Goal: Information Seeking & Learning: Compare options

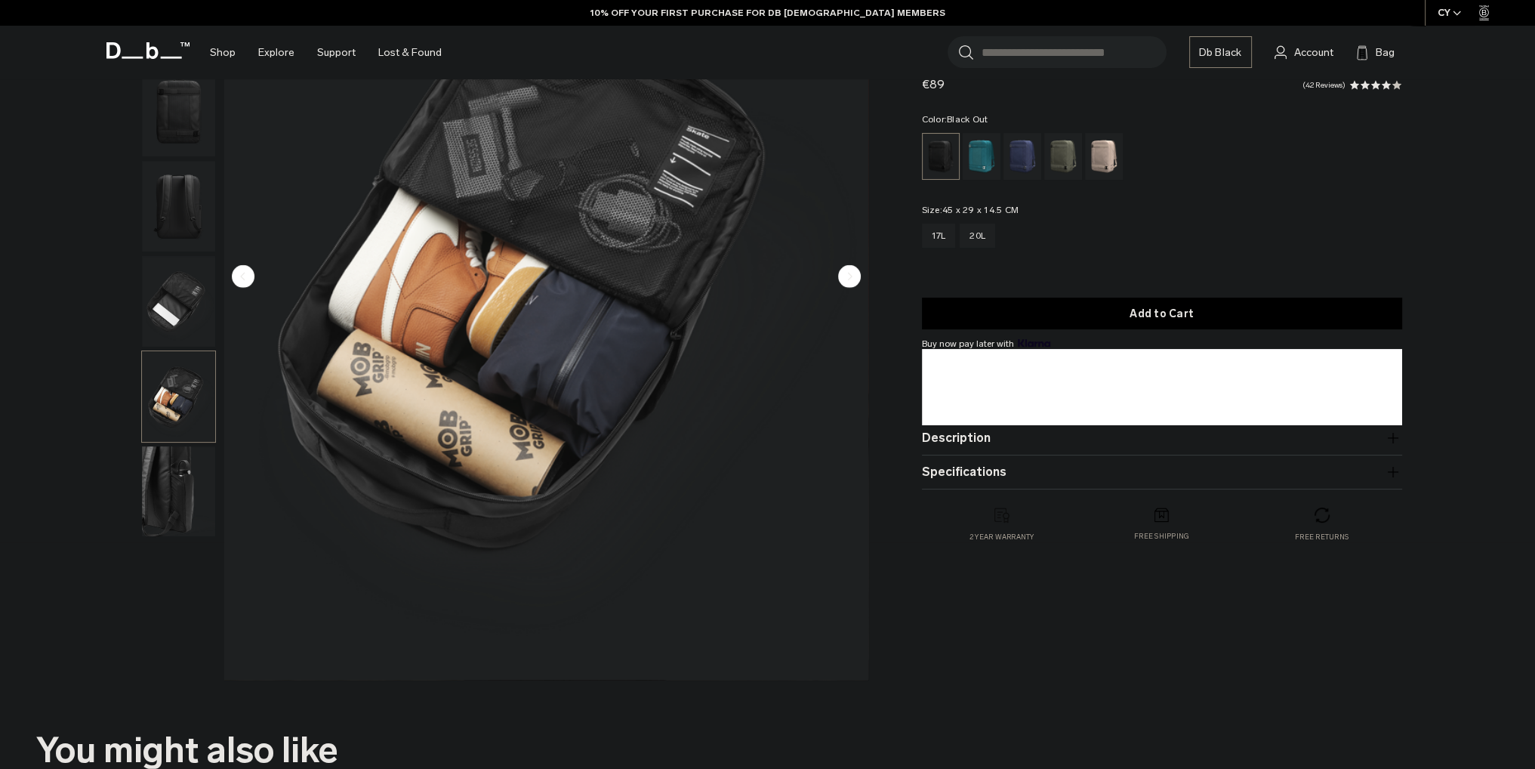
click at [186, 321] on img "button" at bounding box center [178, 301] width 73 height 91
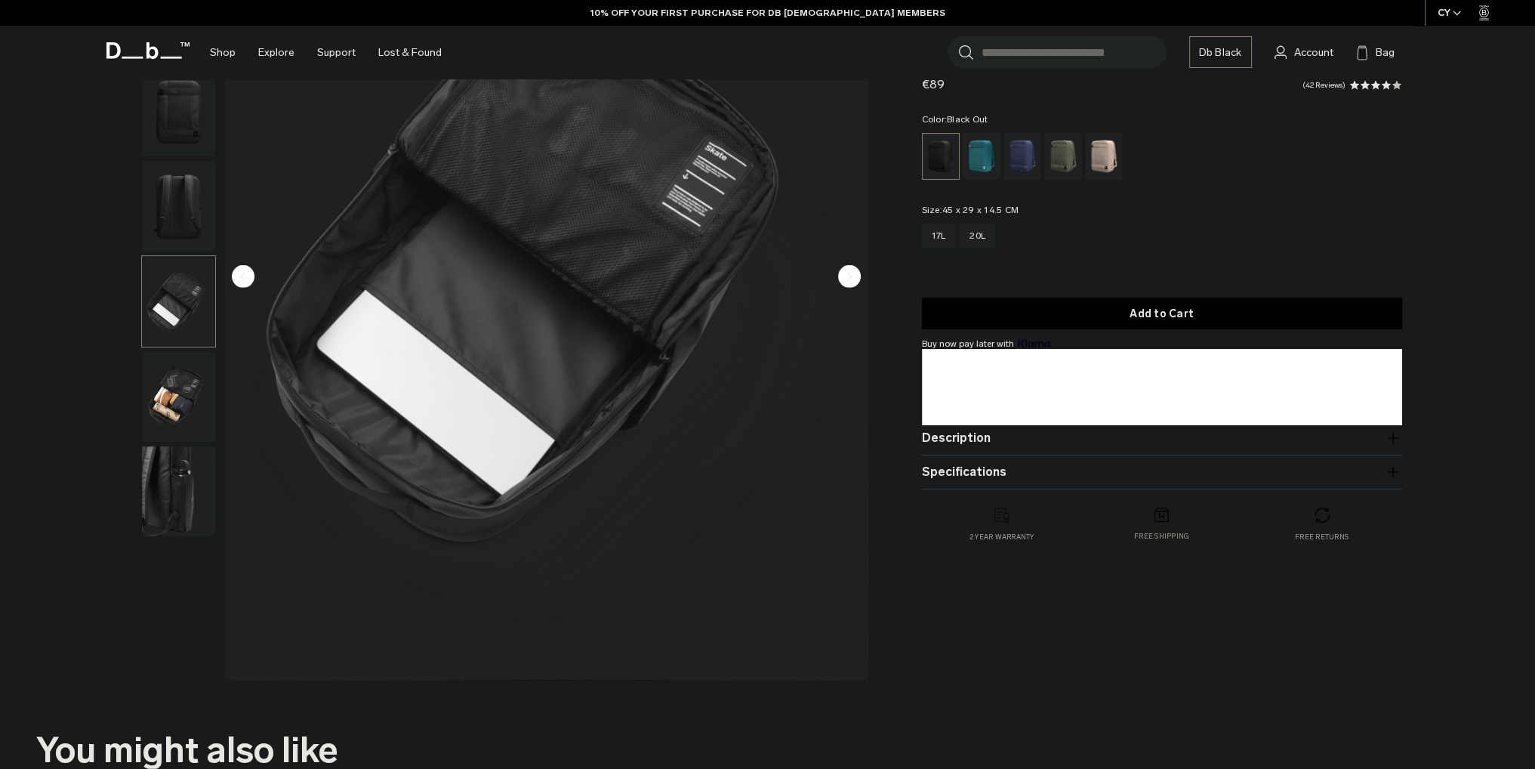
click at [183, 294] on img "button" at bounding box center [178, 301] width 73 height 91
click at [198, 216] on img "button" at bounding box center [178, 206] width 73 height 91
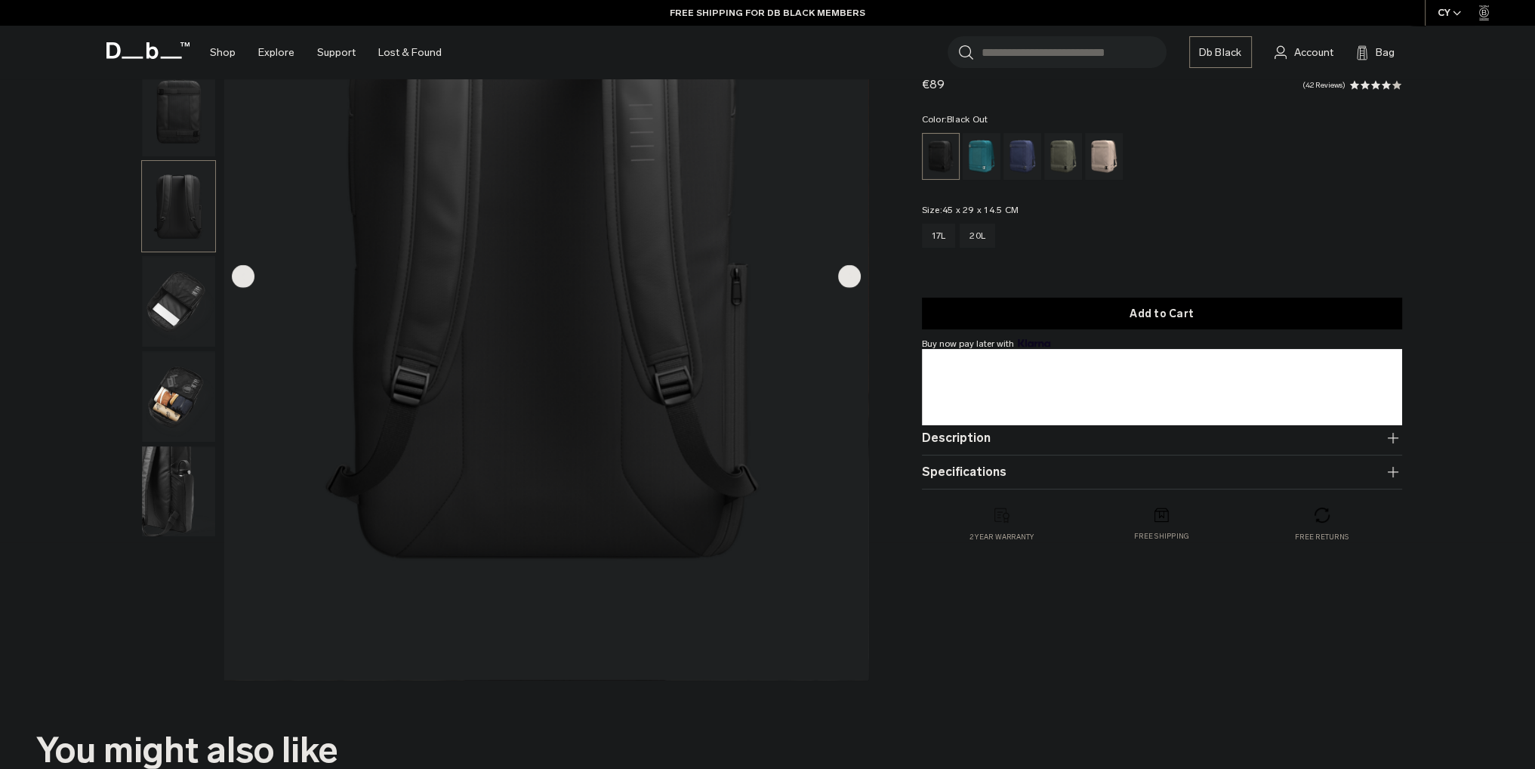
click at [199, 107] on img "button" at bounding box center [178, 111] width 73 height 91
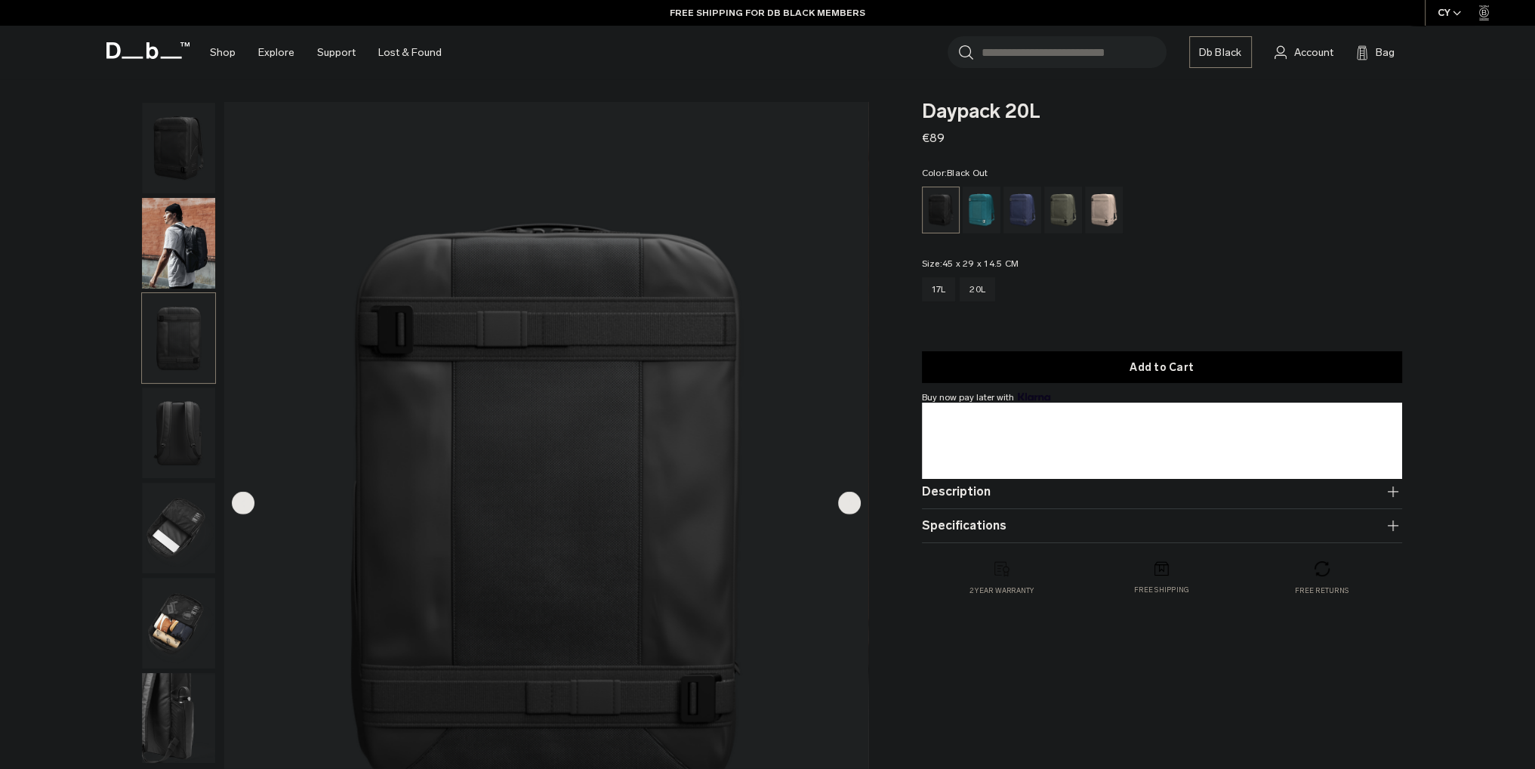
click at [861, 502] on img "3 / 7" at bounding box center [546, 504] width 644 height 804
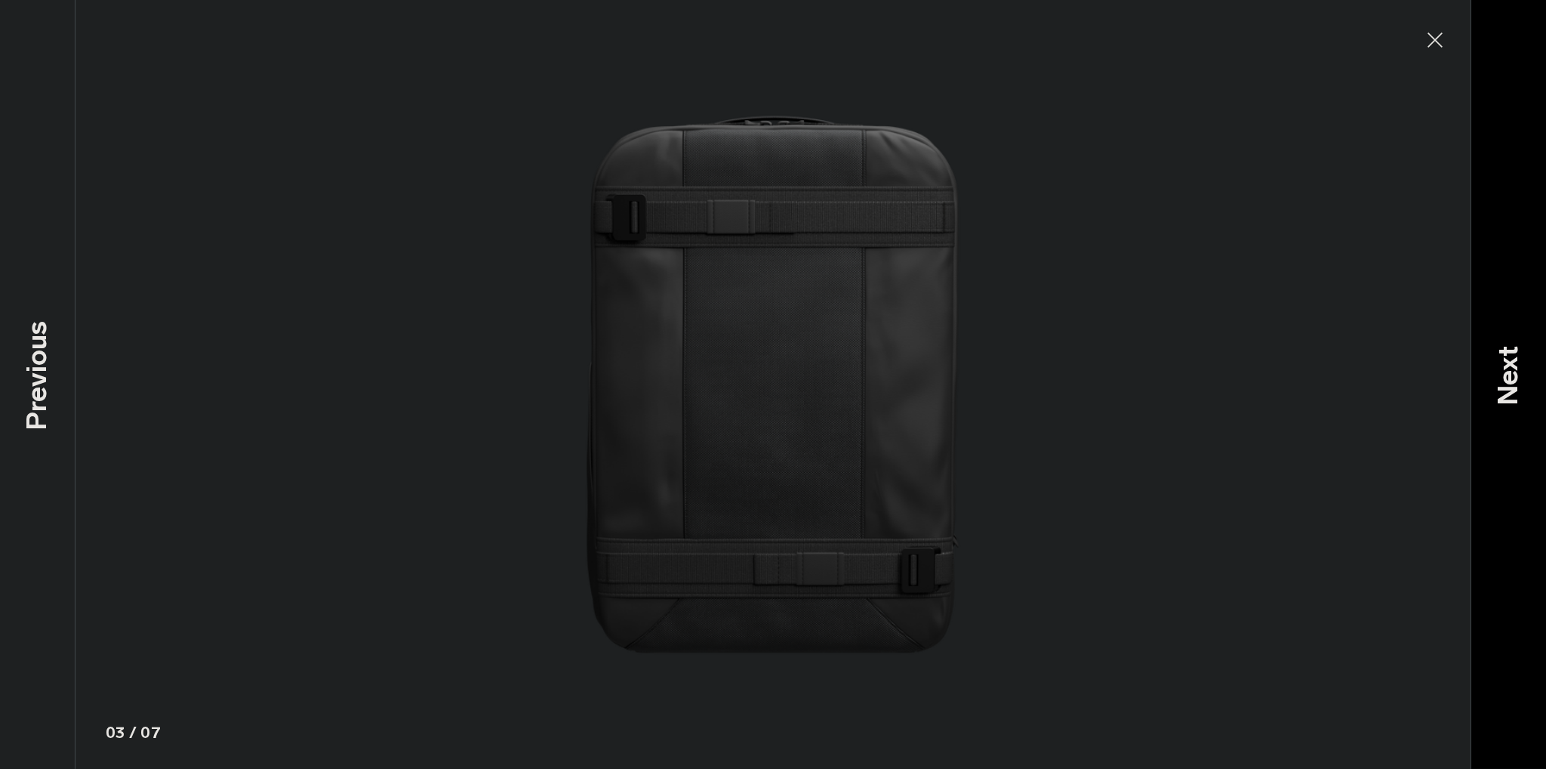
click at [1511, 220] on div "Next" at bounding box center [1509, 384] width 76 height 769
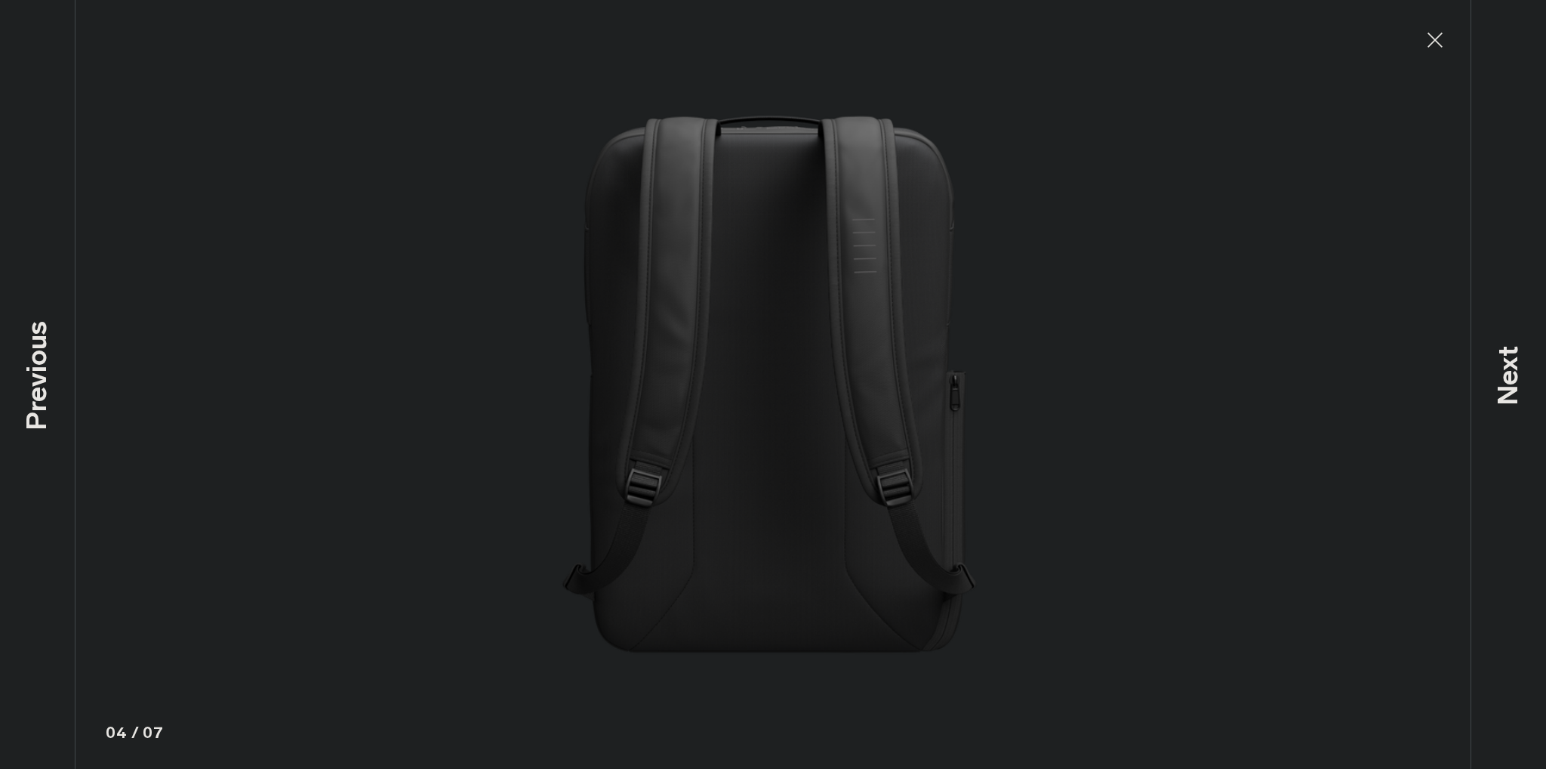
click at [1440, 25] on button "Close" at bounding box center [1436, 40] width 50 height 32
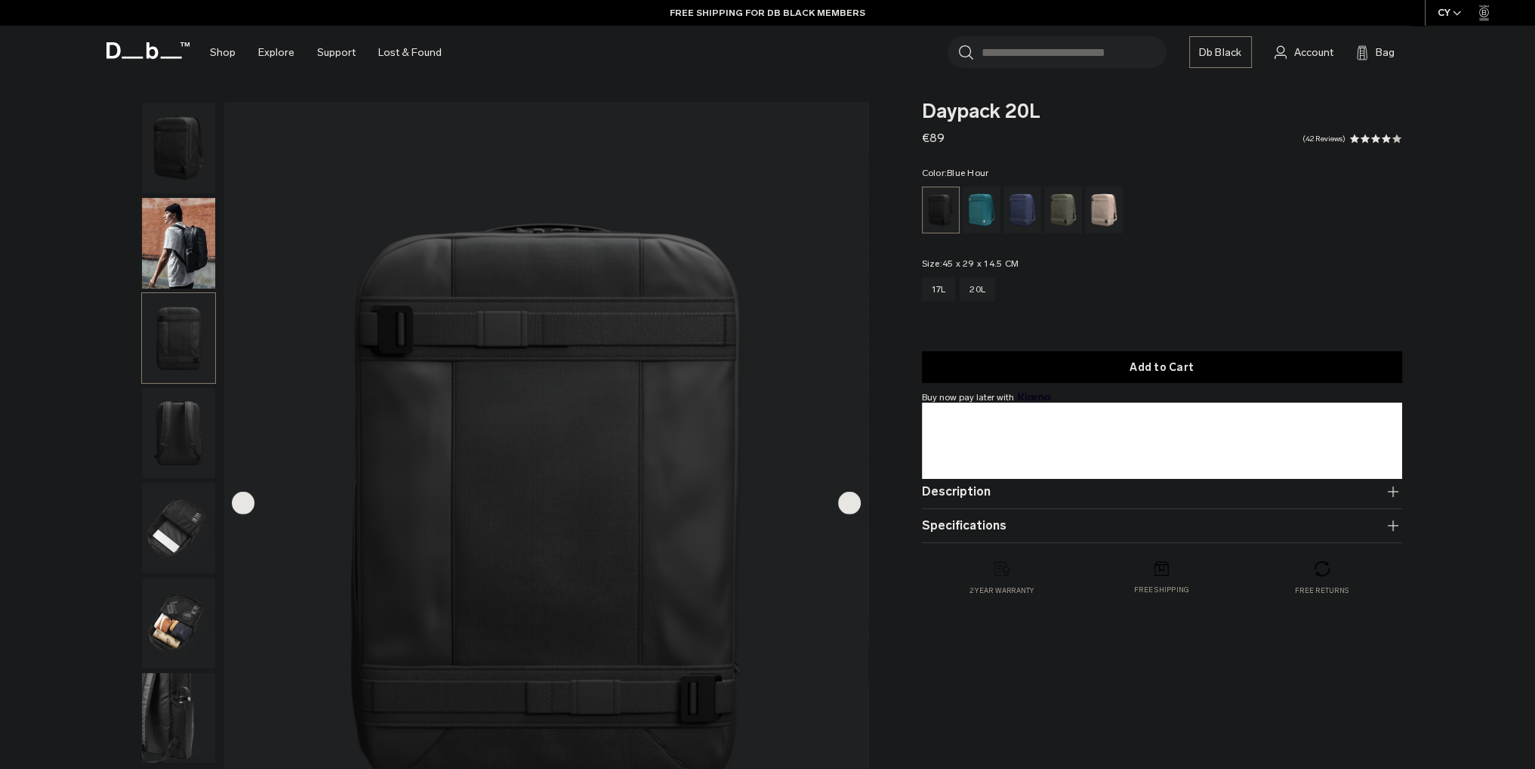
click at [1013, 208] on div "Blue Hour" at bounding box center [1023, 210] width 39 height 47
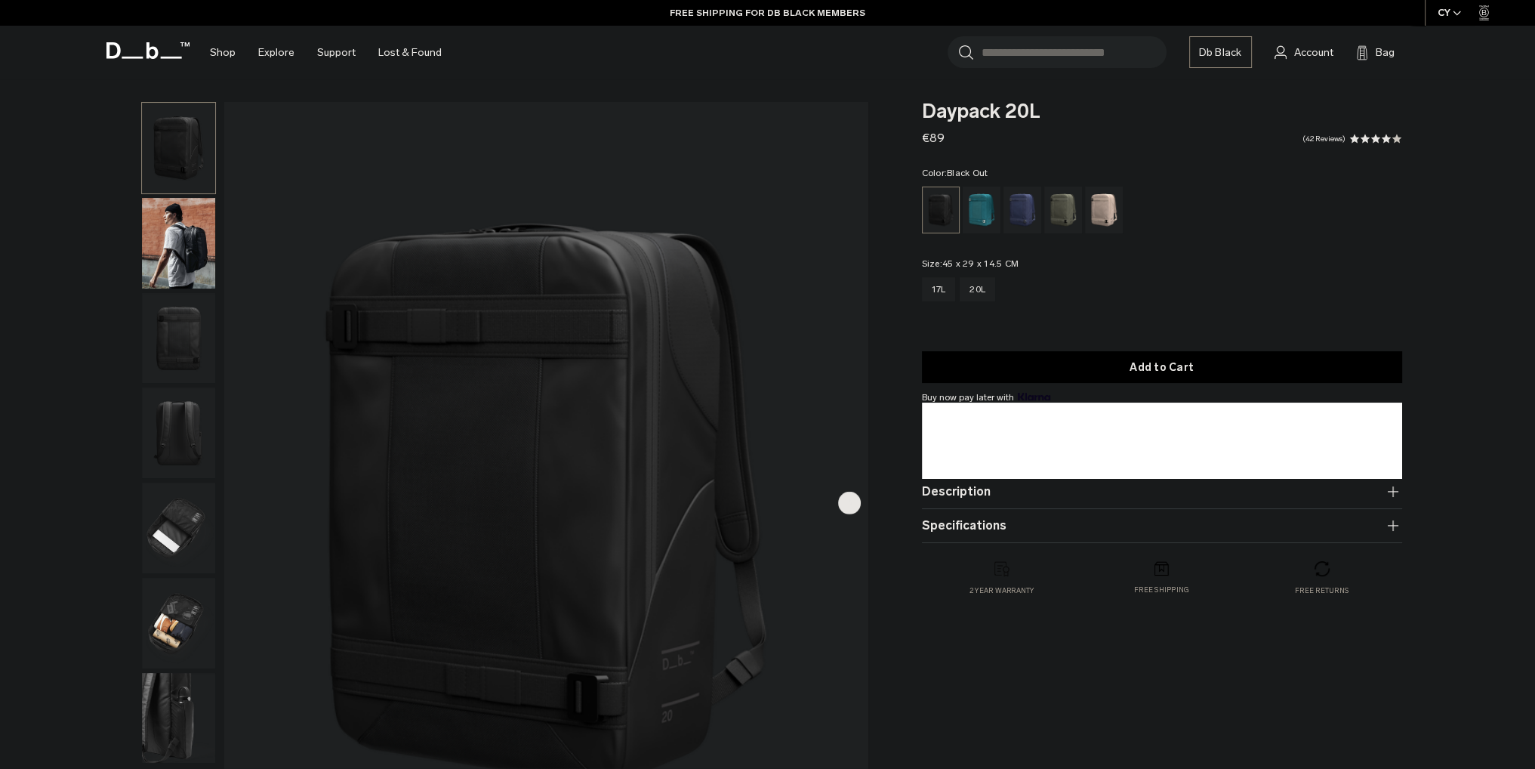
click at [205, 258] on img "button" at bounding box center [178, 243] width 73 height 91
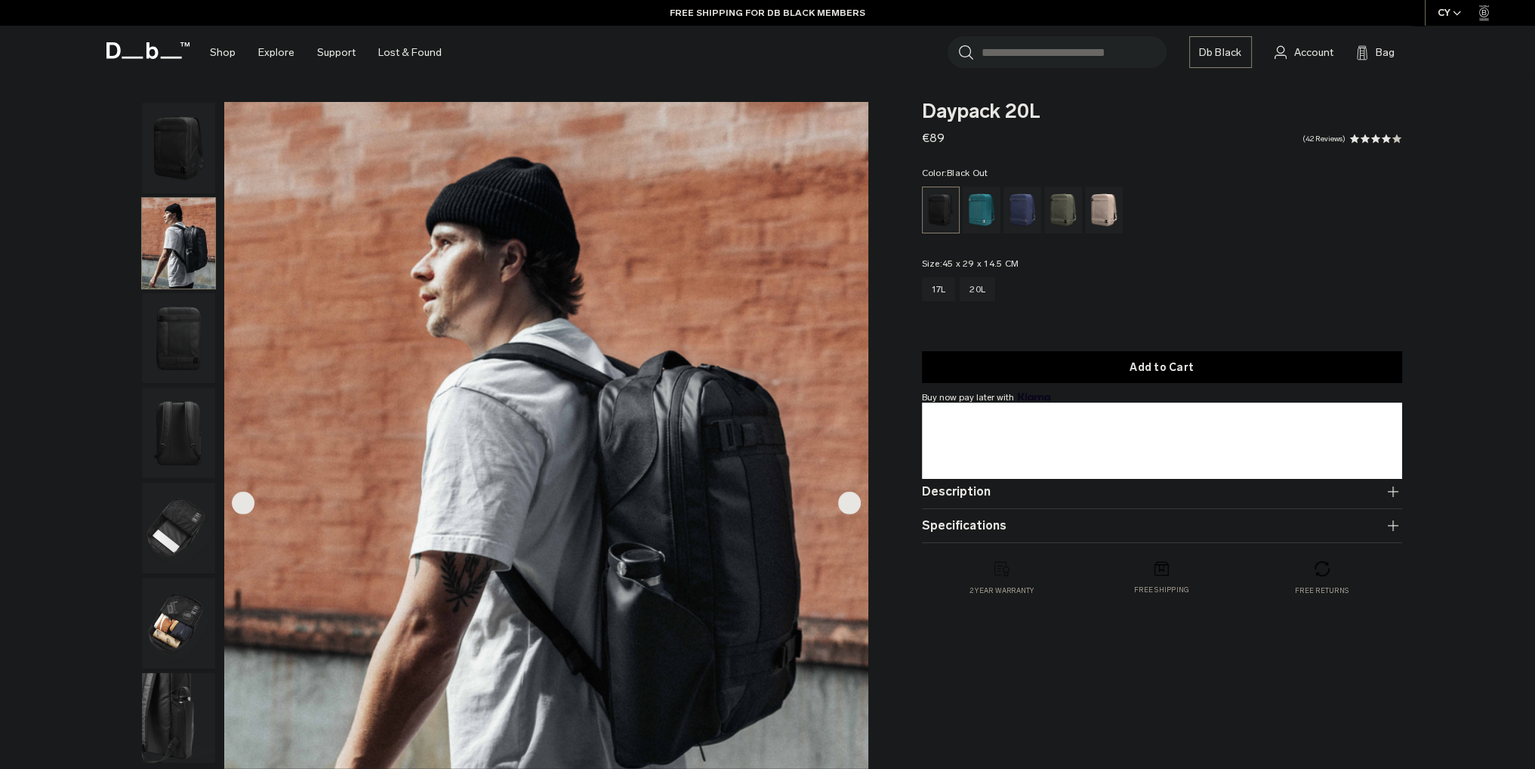
click at [174, 333] on img "button" at bounding box center [178, 338] width 73 height 91
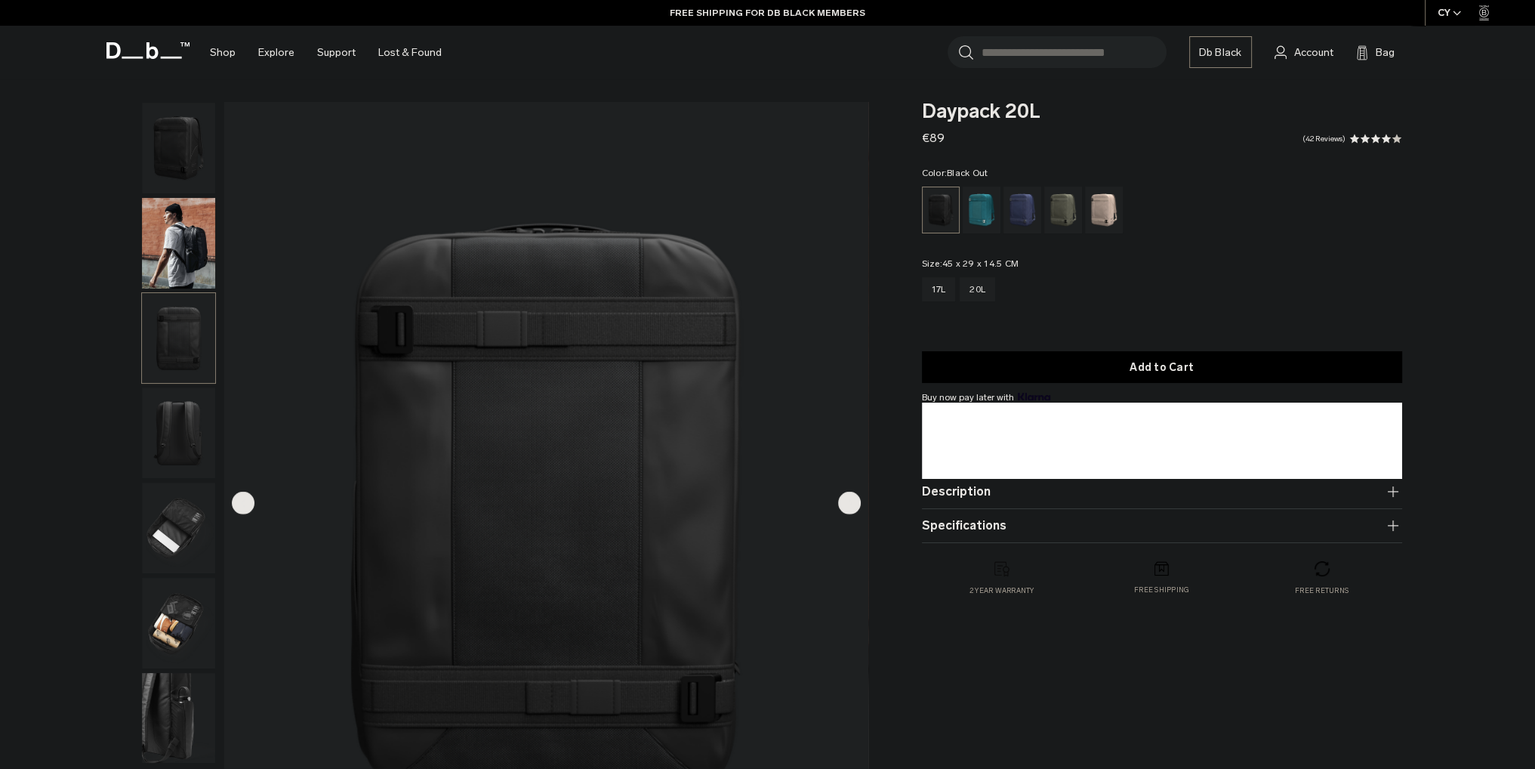
click at [160, 402] on img "button" at bounding box center [178, 432] width 73 height 91
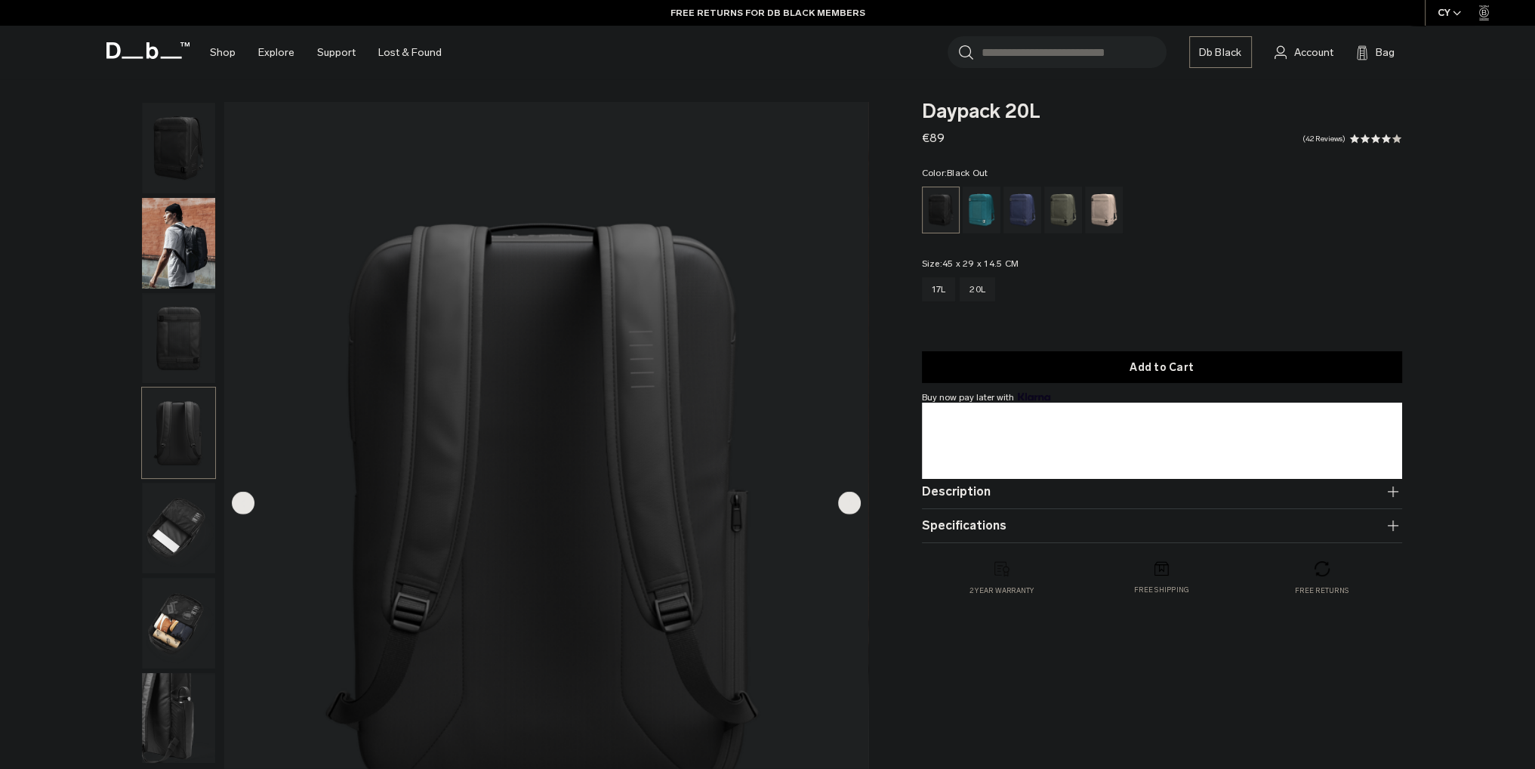
click at [170, 495] on img "button" at bounding box center [178, 528] width 73 height 91
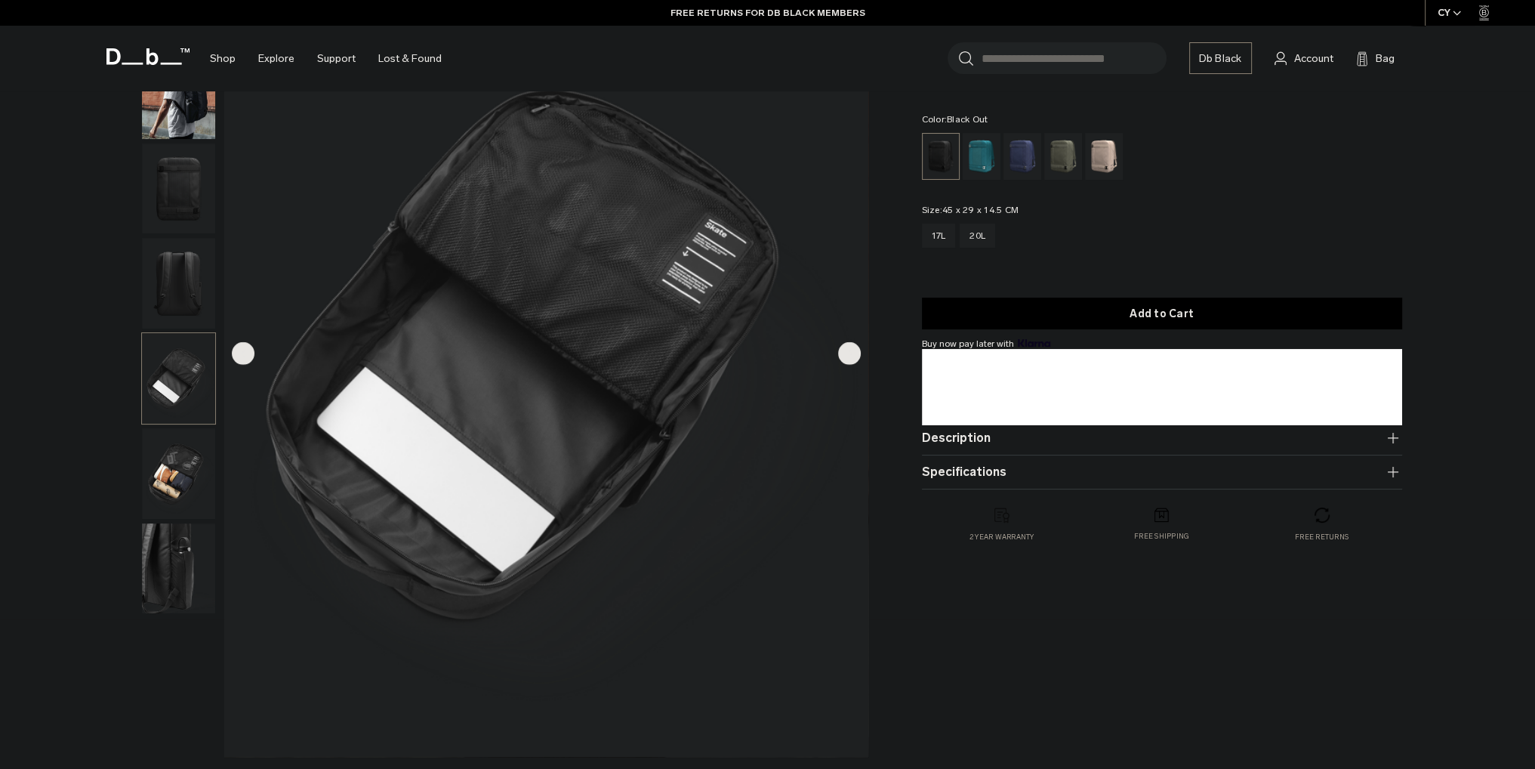
scroll to position [151, 0]
click at [175, 475] on img "button" at bounding box center [178, 472] width 73 height 91
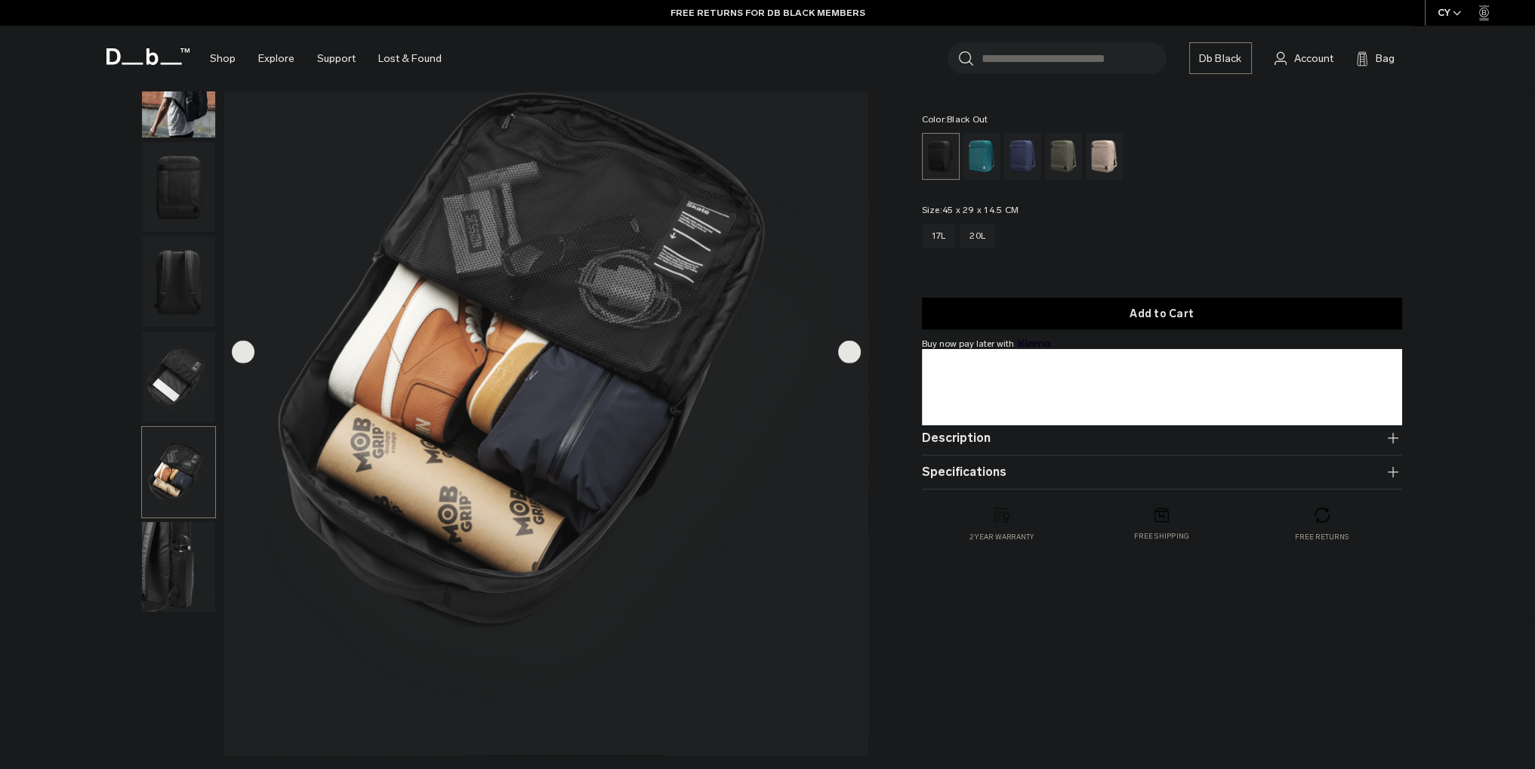
click at [165, 529] on img "button" at bounding box center [178, 567] width 73 height 91
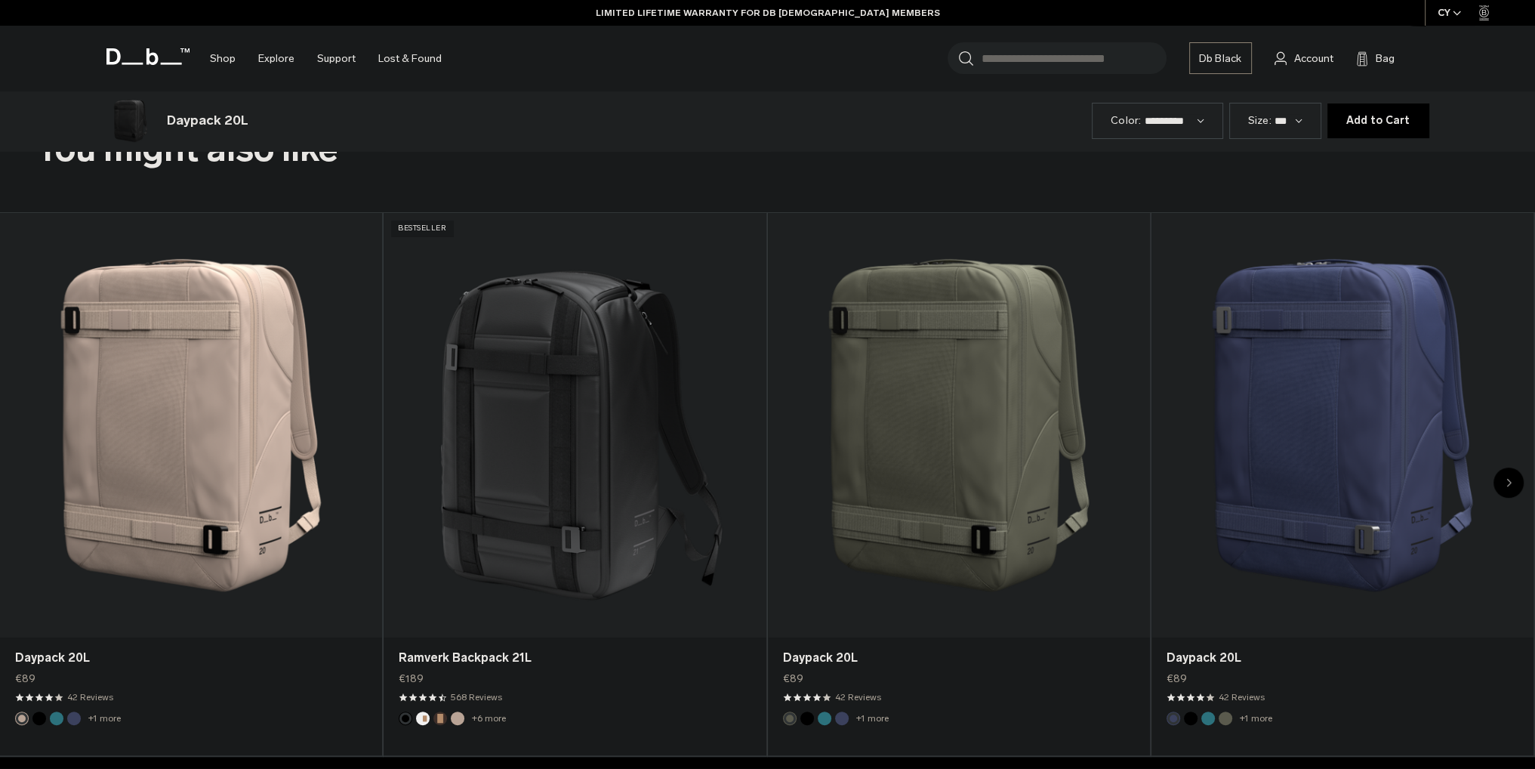
scroll to position [831, 0]
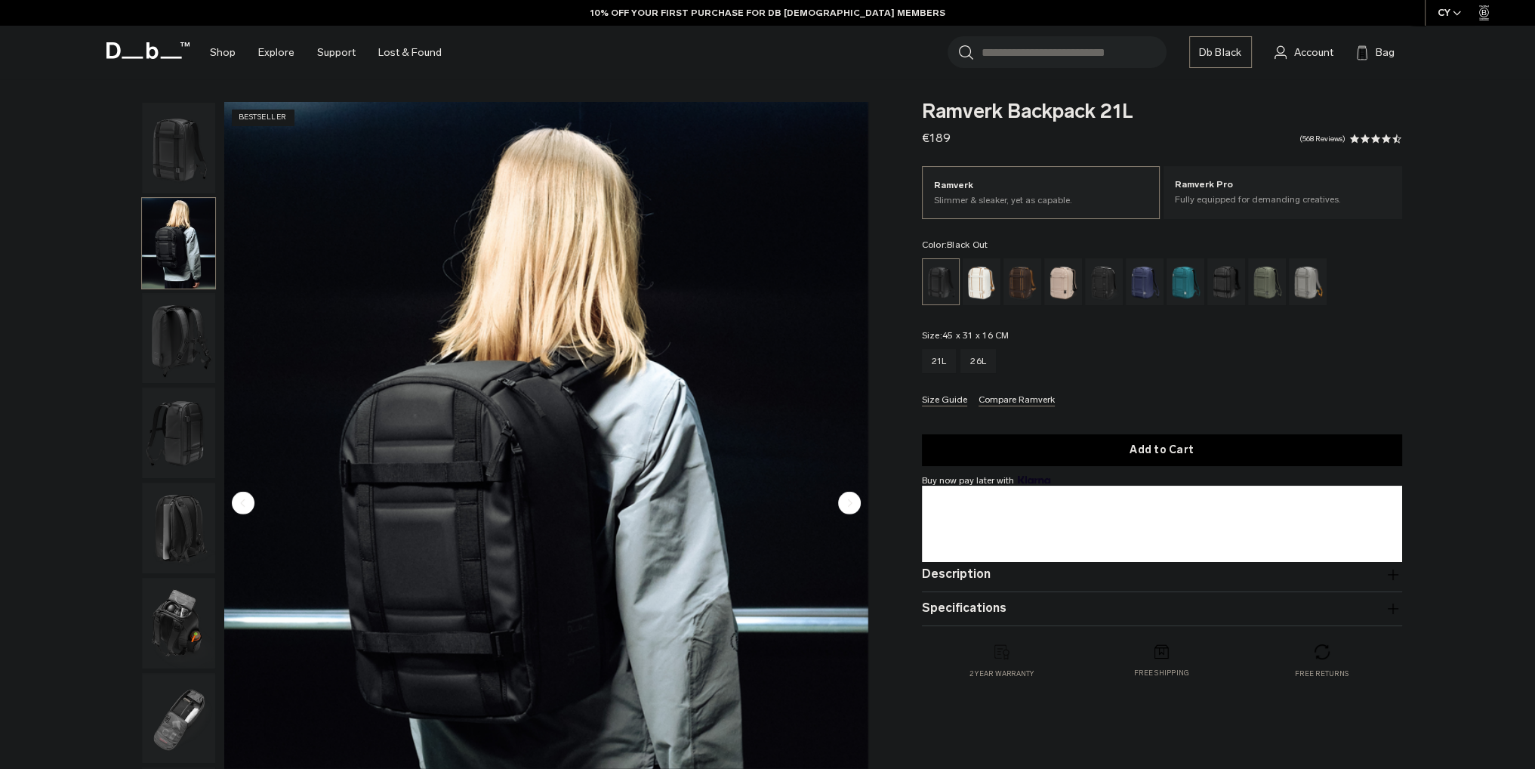
click at [166, 345] on img "button" at bounding box center [178, 338] width 73 height 91
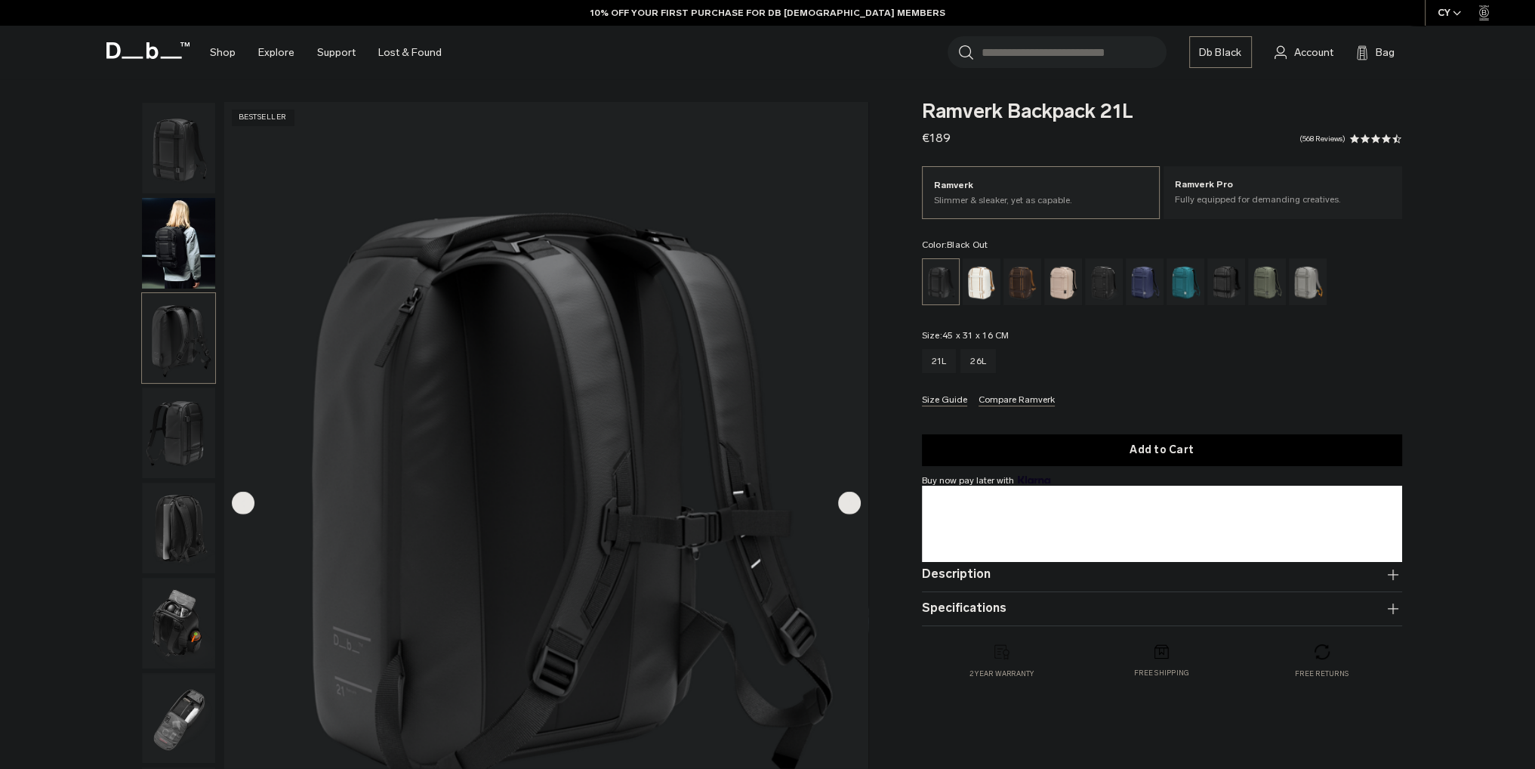
click at [168, 478] on img "button" at bounding box center [178, 432] width 73 height 91
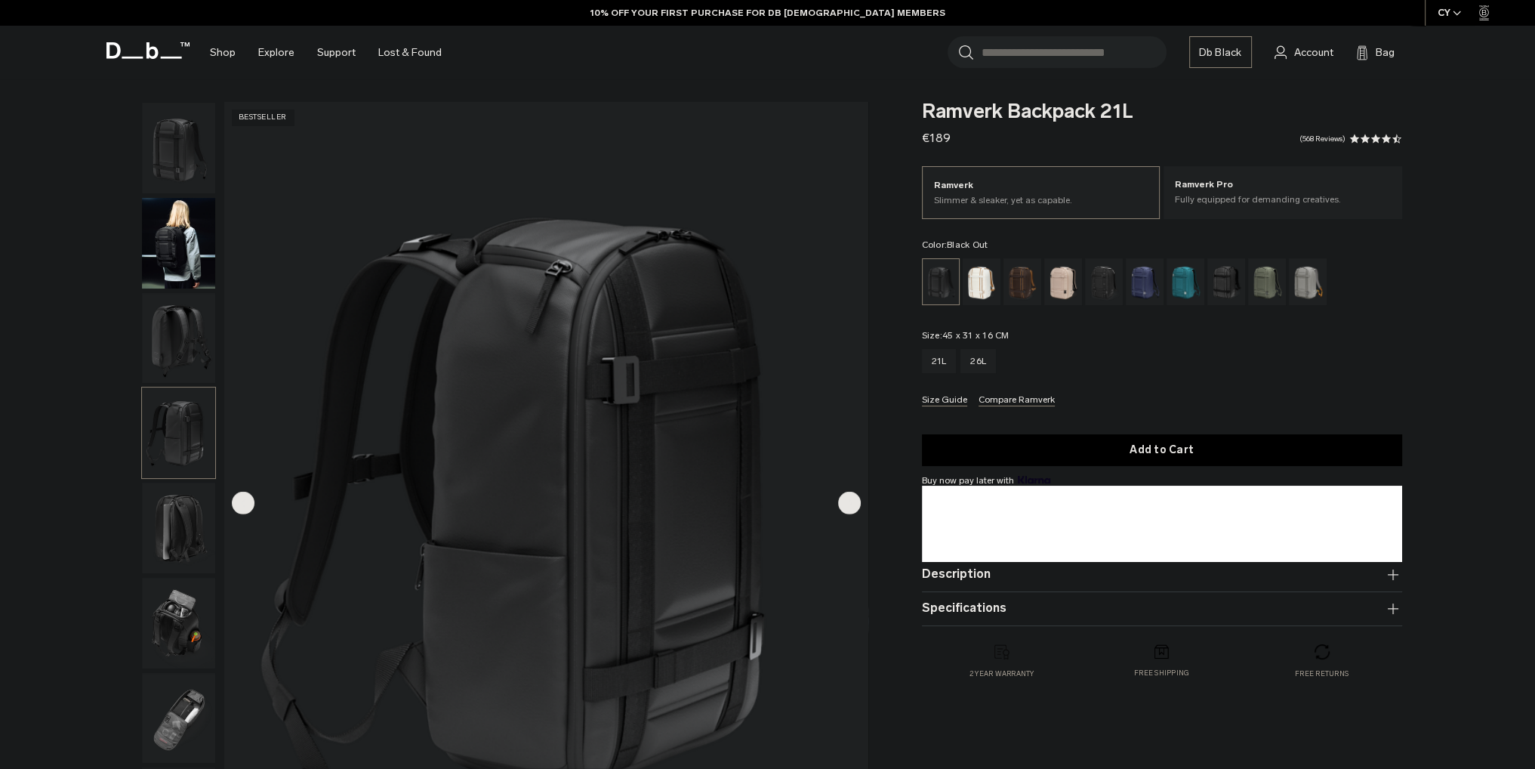
click at [150, 535] on img "button" at bounding box center [178, 528] width 73 height 91
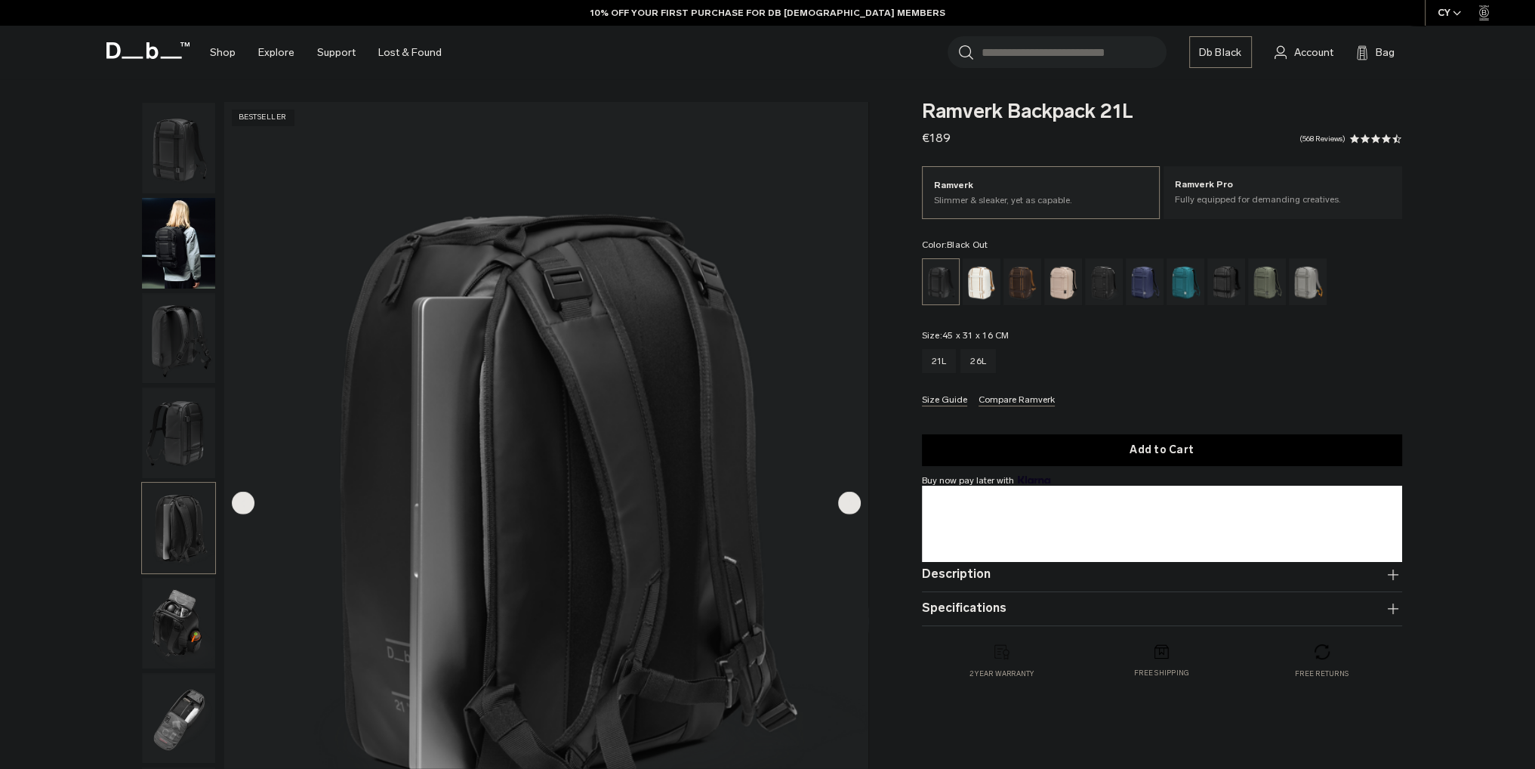
click at [187, 609] on img "button" at bounding box center [178, 623] width 73 height 91
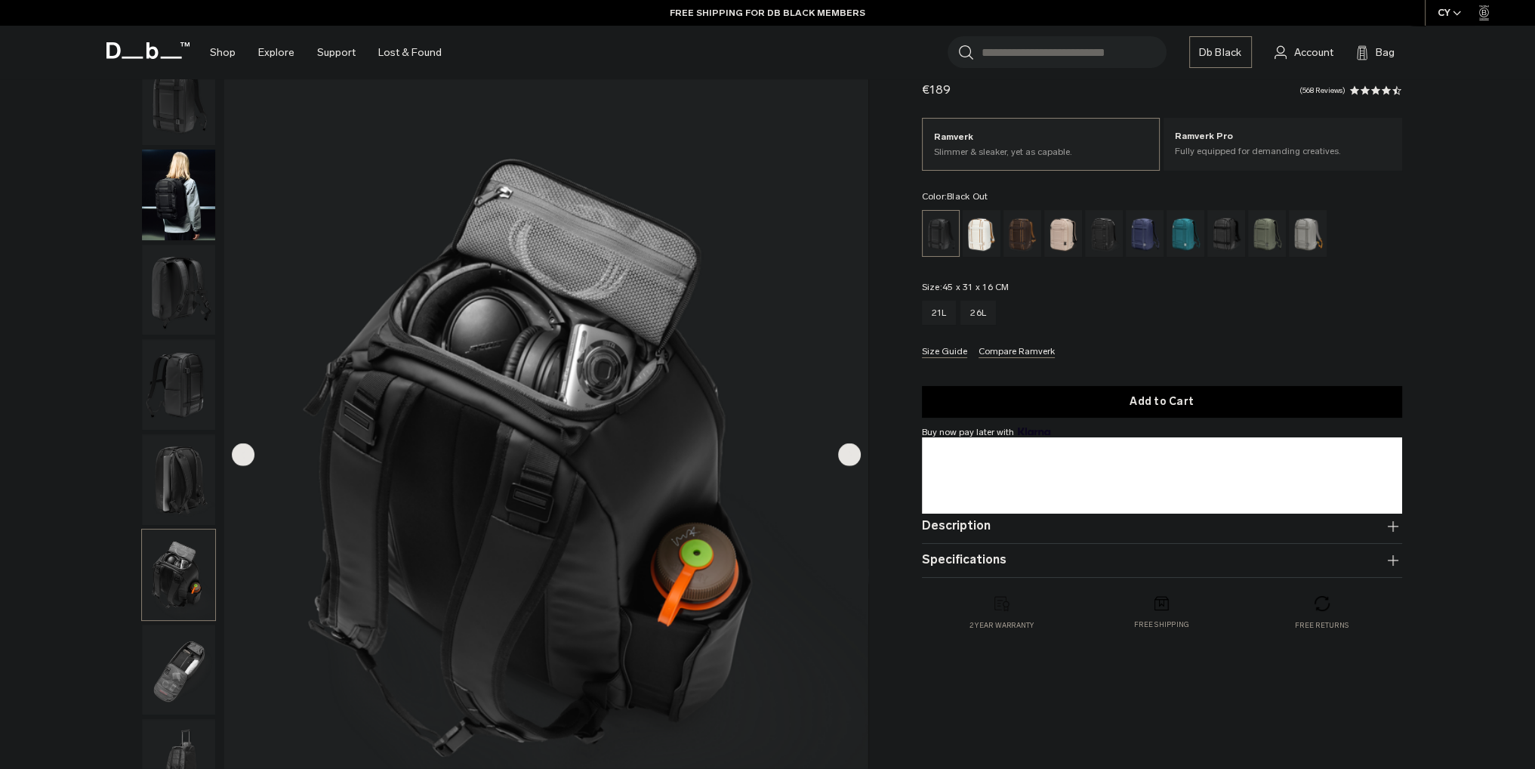
scroll to position [76, 0]
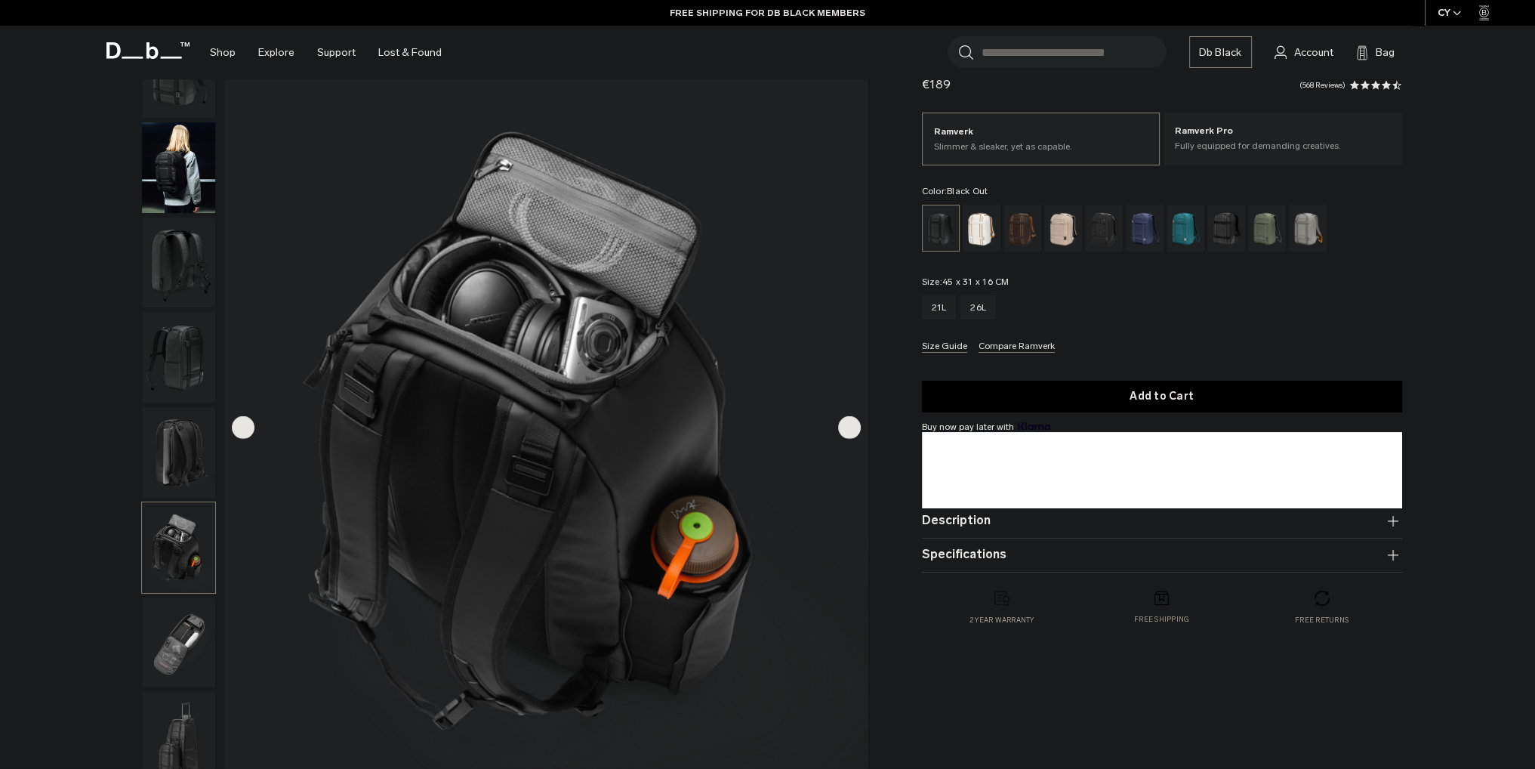
click at [187, 637] on img "button" at bounding box center [178, 642] width 73 height 91
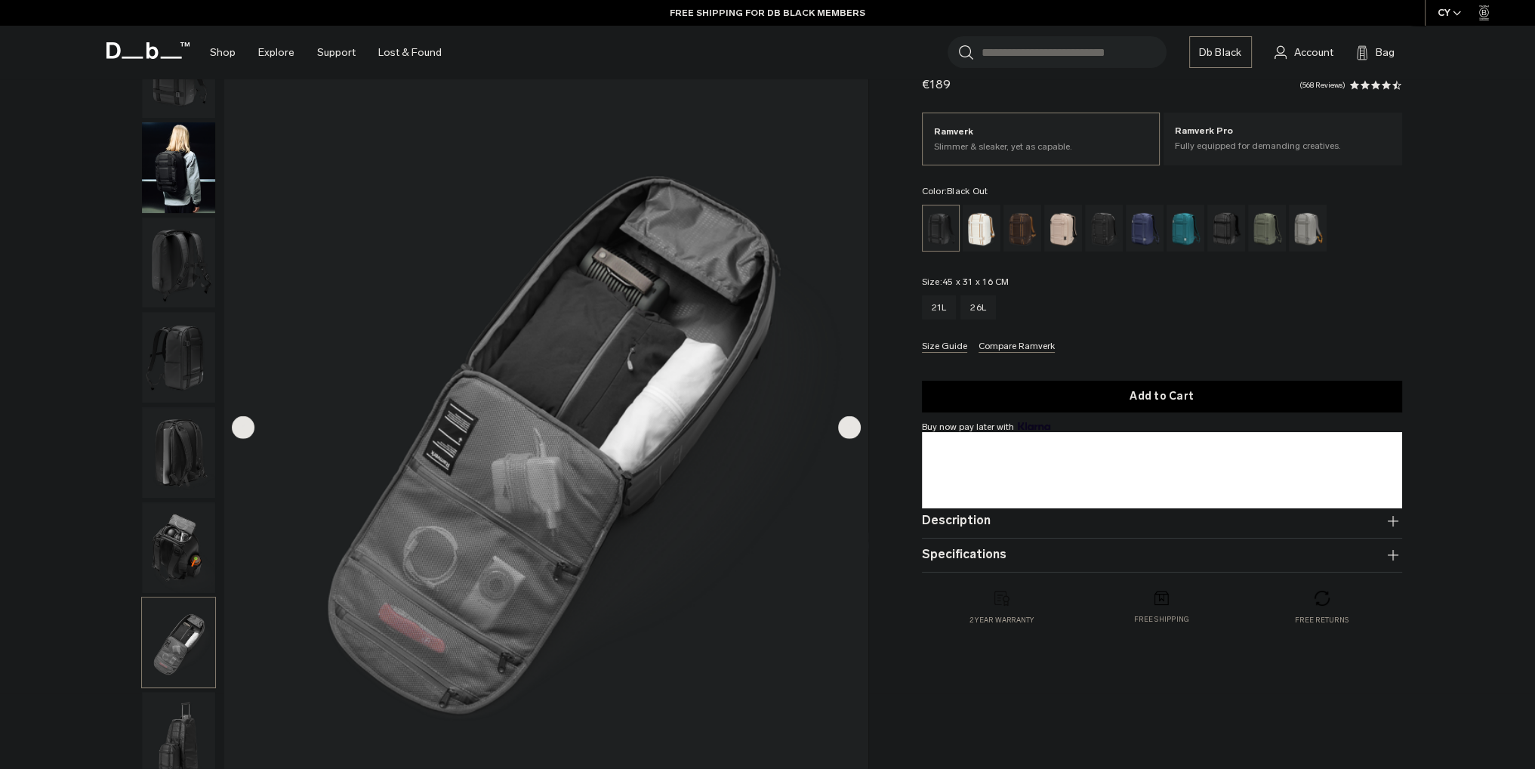
click at [189, 550] on img "button" at bounding box center [178, 547] width 73 height 91
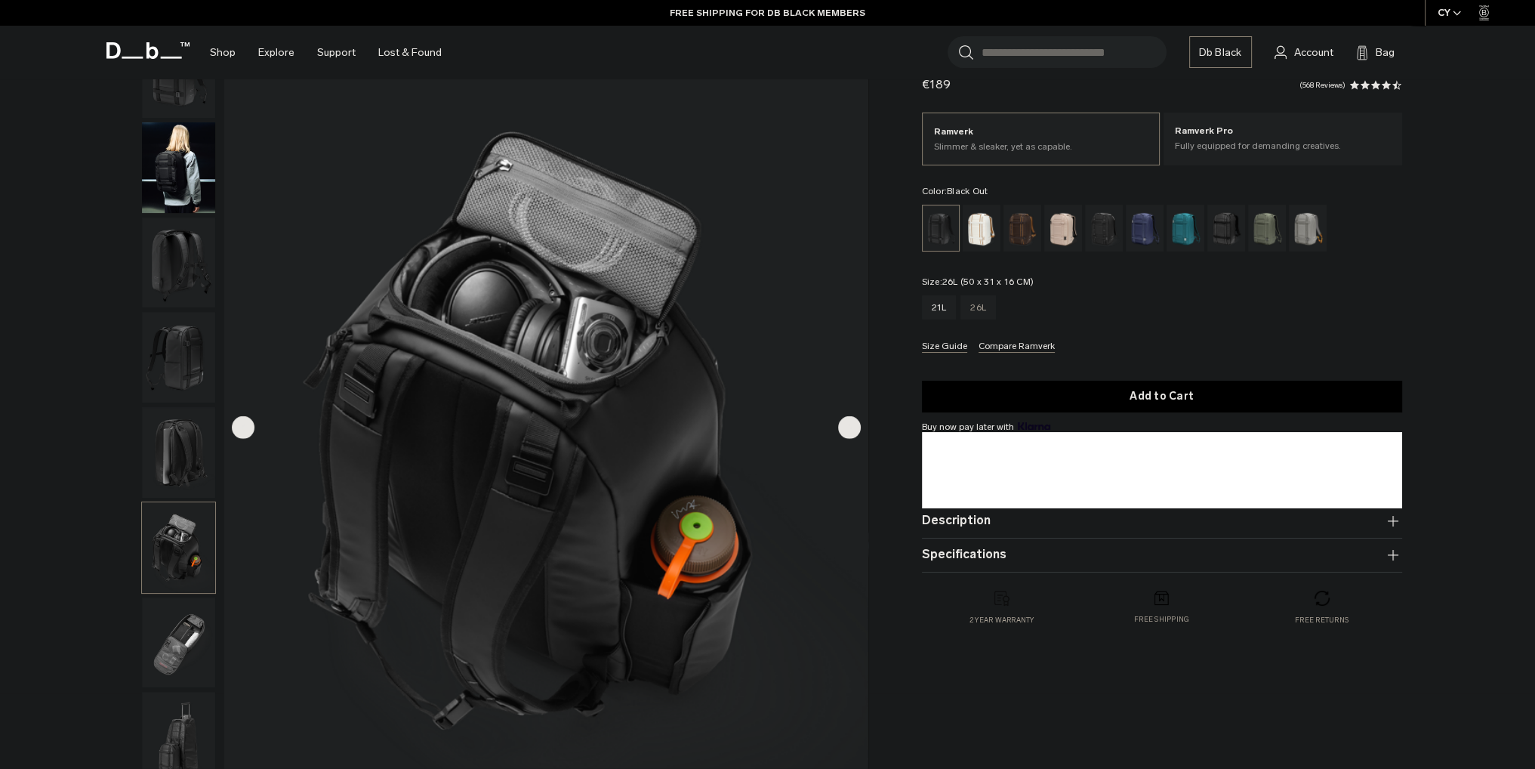
click at [985, 309] on div "26L" at bounding box center [978, 307] width 35 height 24
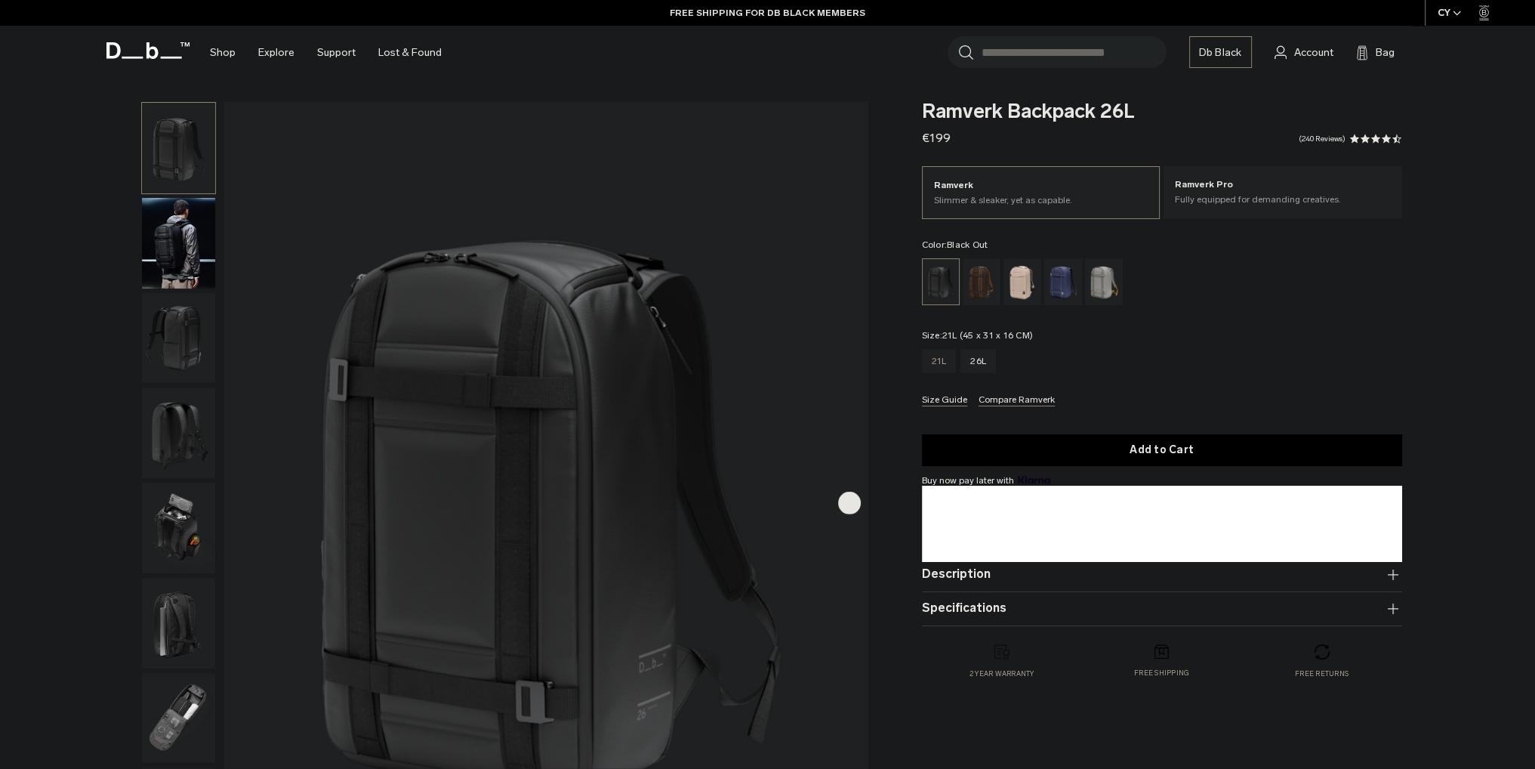
click at [933, 360] on div "21L" at bounding box center [939, 361] width 35 height 24
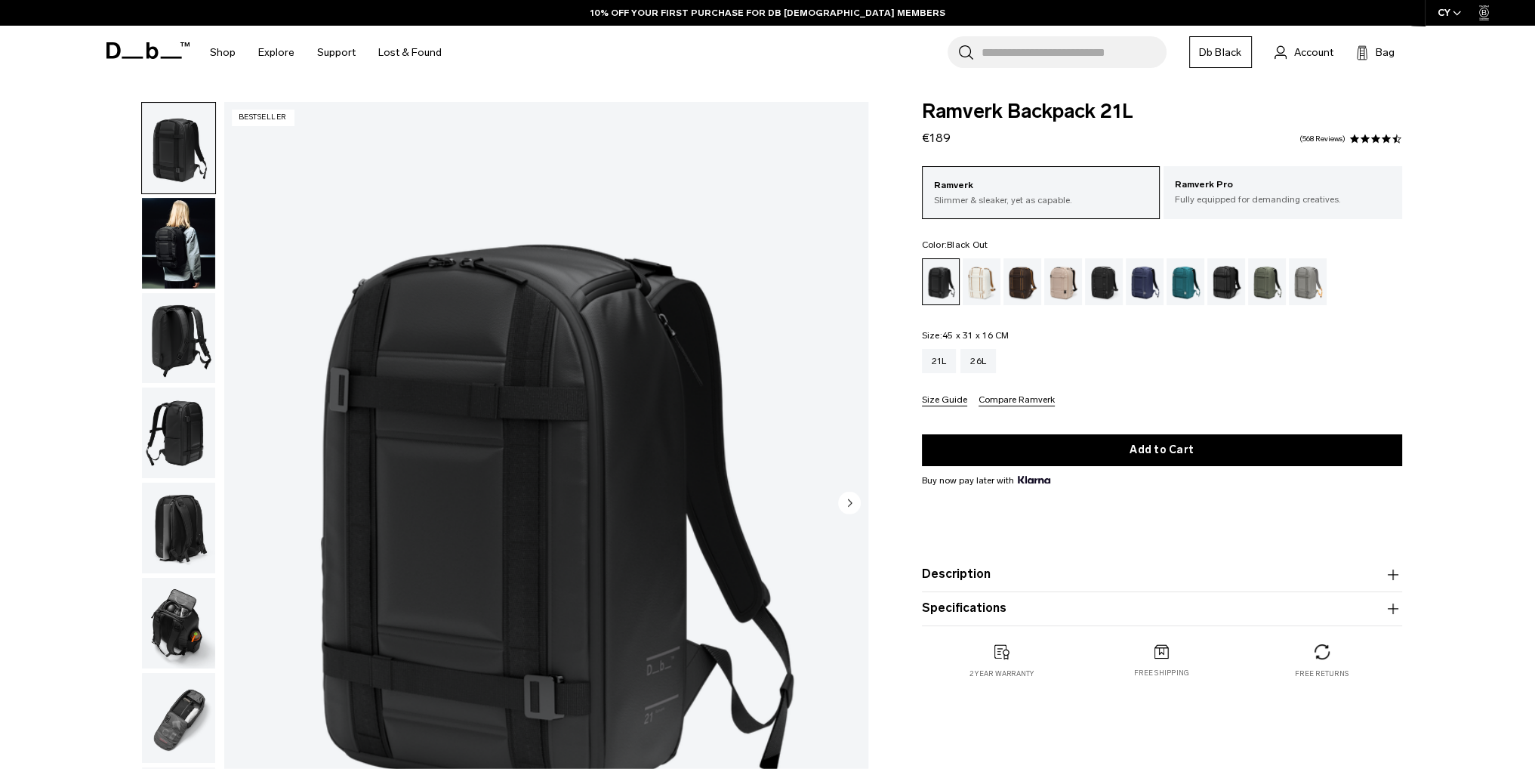
click at [1473, 245] on div "**********" at bounding box center [767, 508] width 1535 height 812
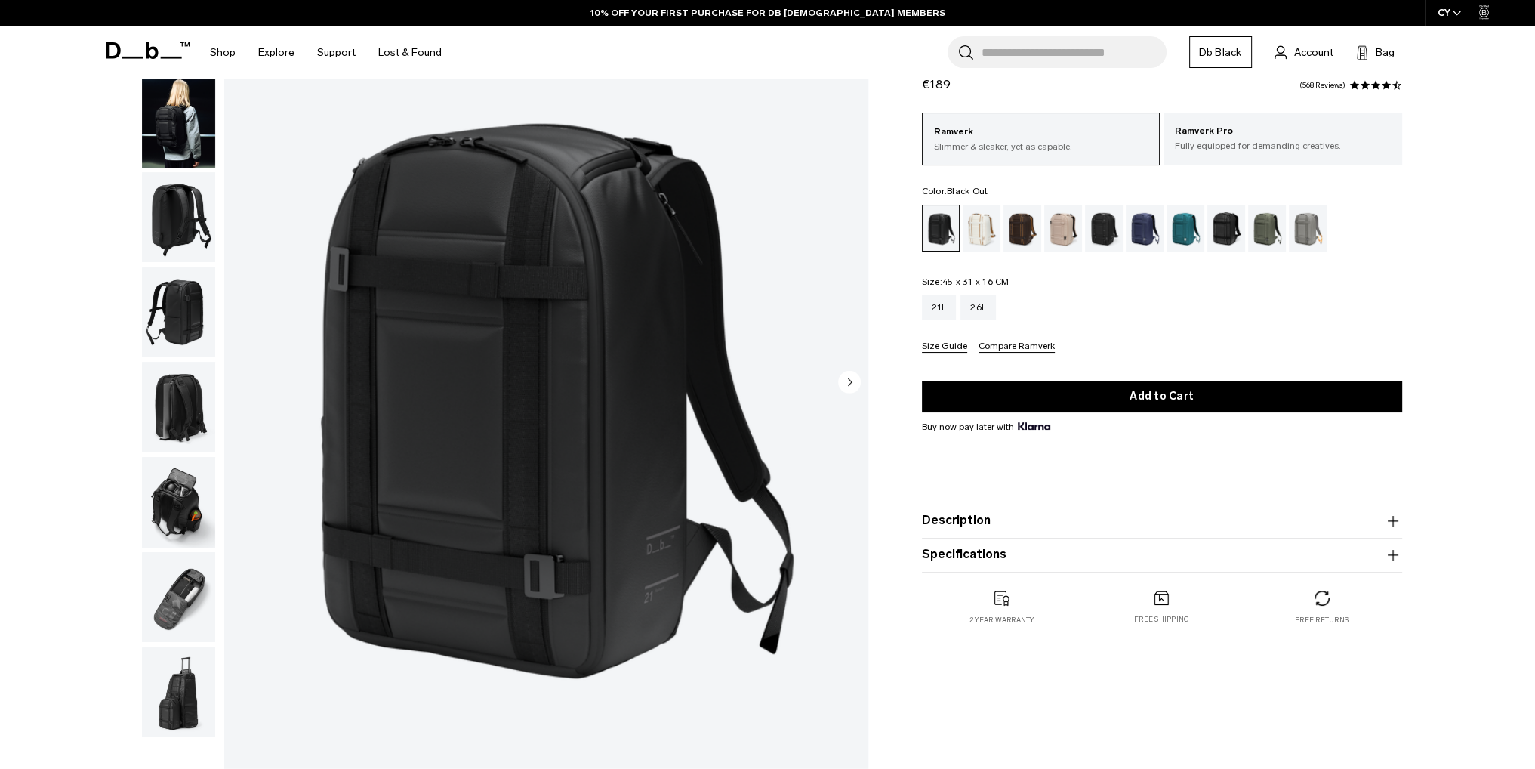
scroll to position [151, 0]
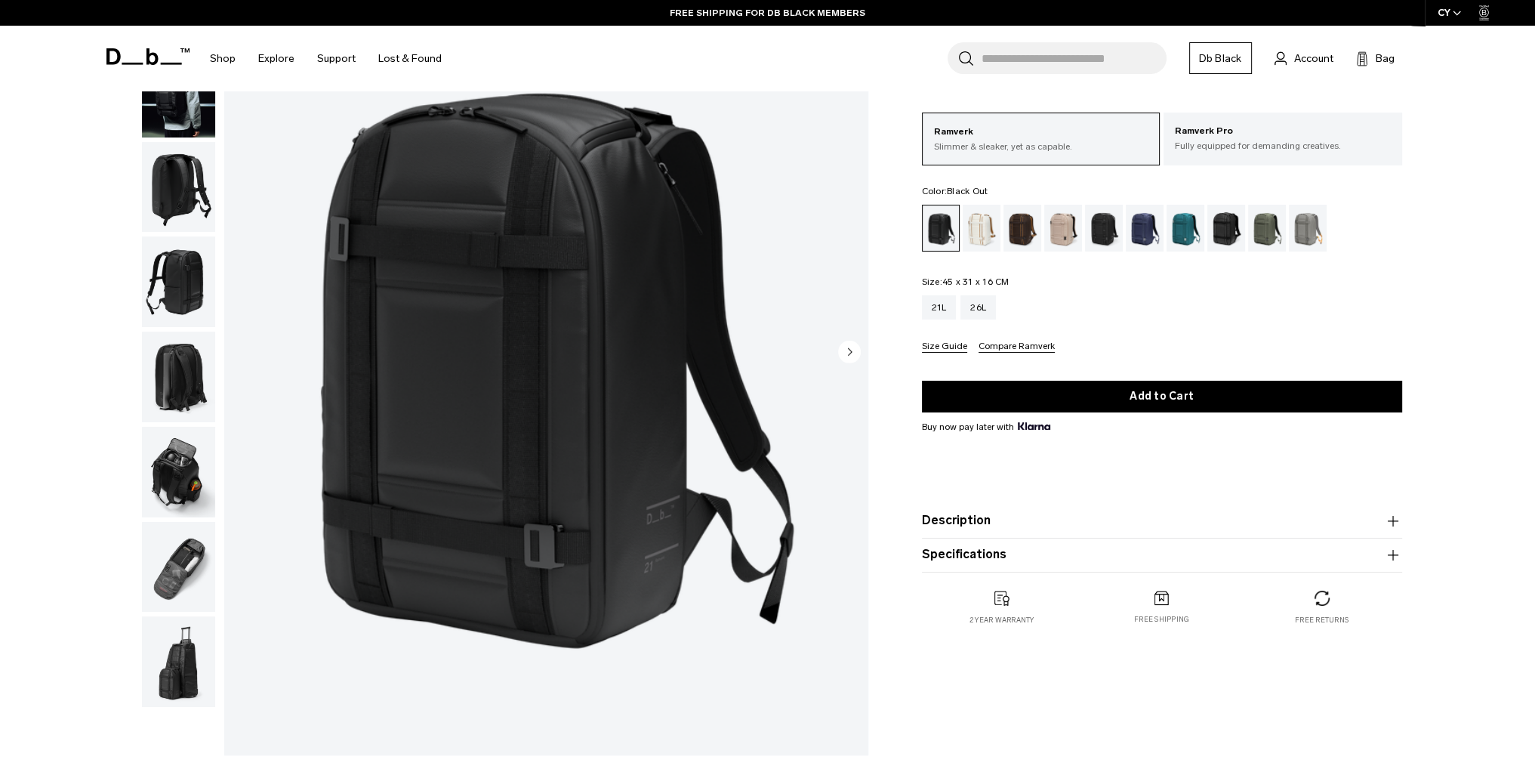
click at [175, 197] on img "button" at bounding box center [178, 187] width 73 height 91
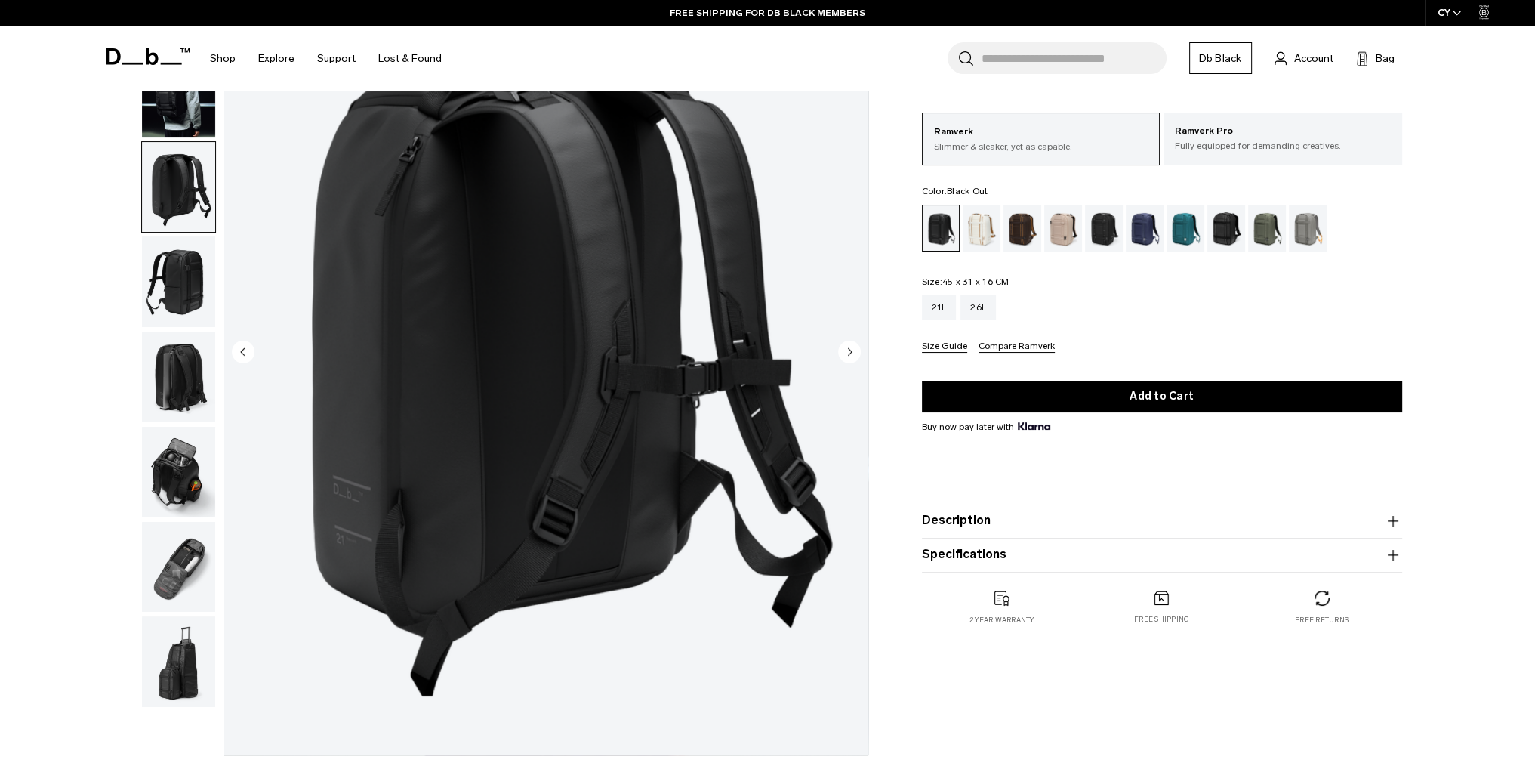
click at [186, 295] on img "button" at bounding box center [178, 281] width 73 height 91
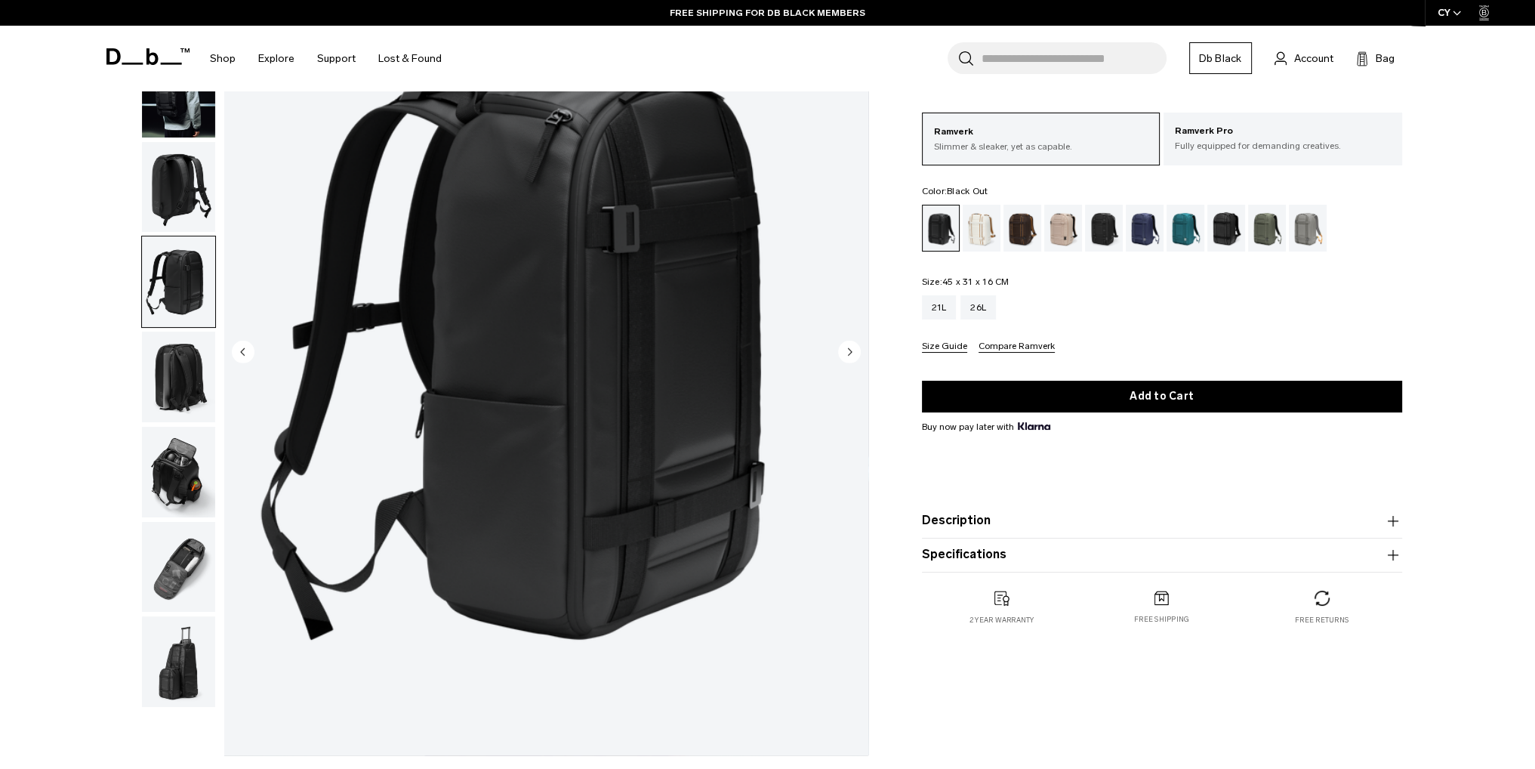
click at [190, 402] on img "button" at bounding box center [178, 377] width 73 height 91
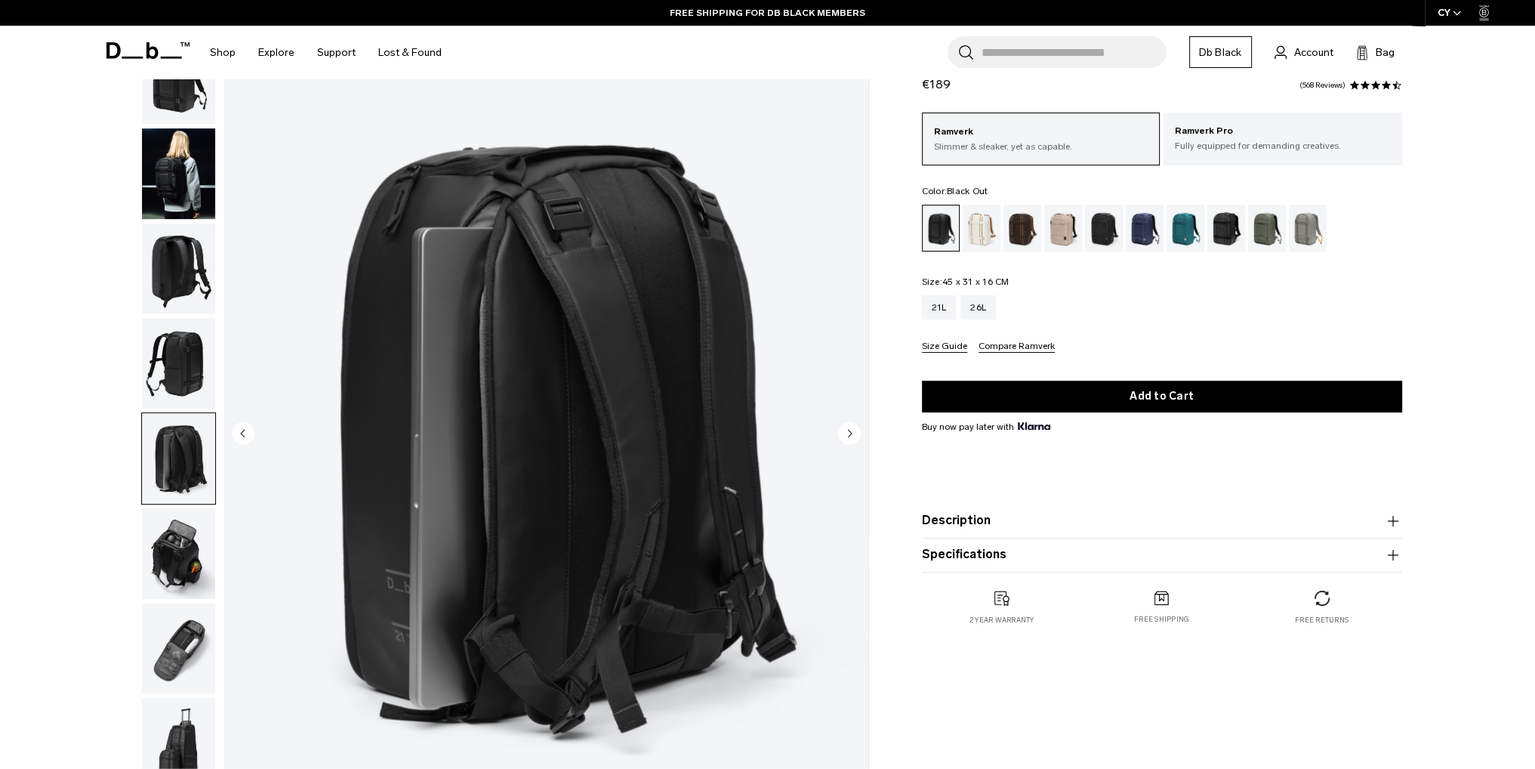
scroll to position [76, 0]
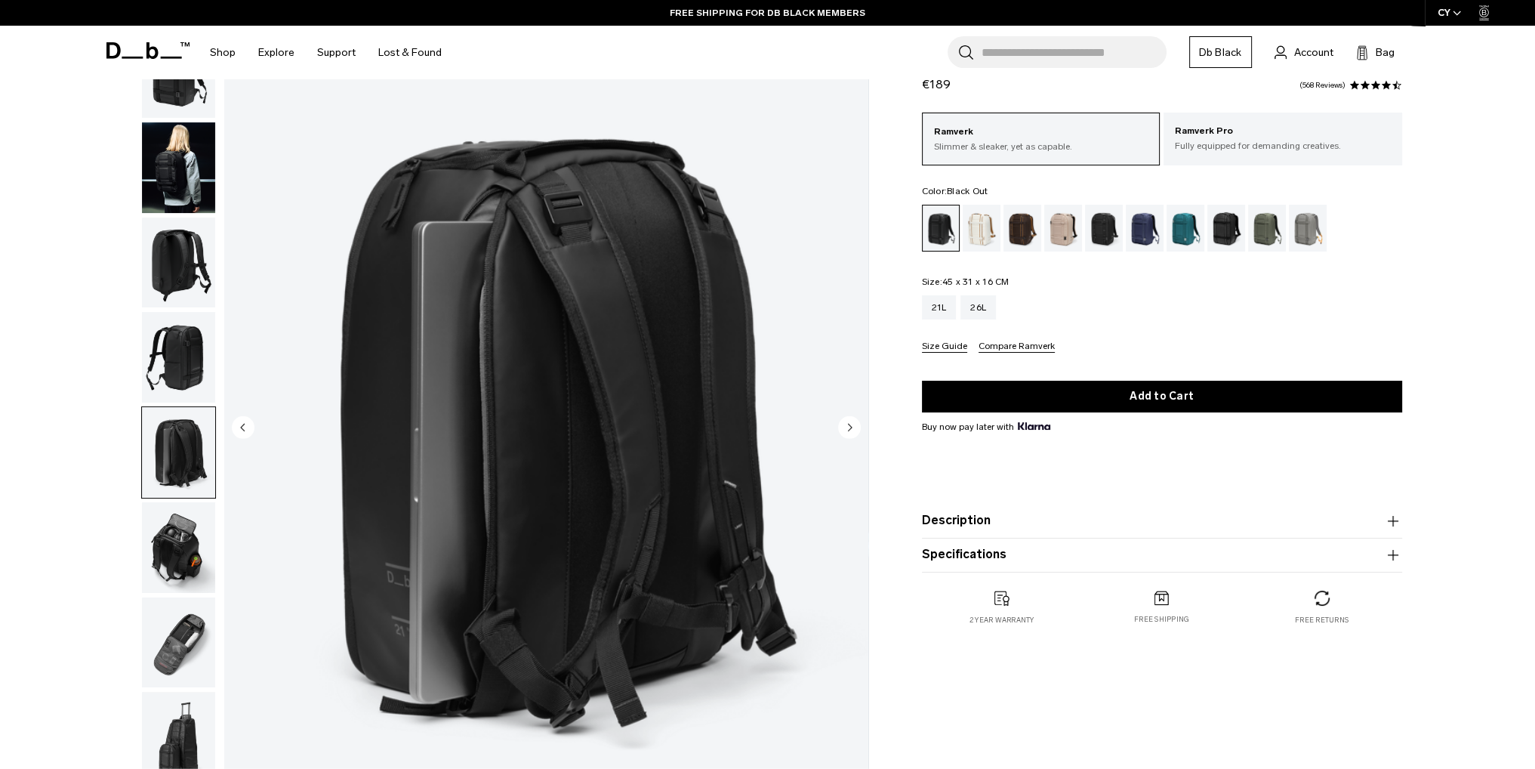
click at [168, 523] on img "button" at bounding box center [178, 547] width 73 height 91
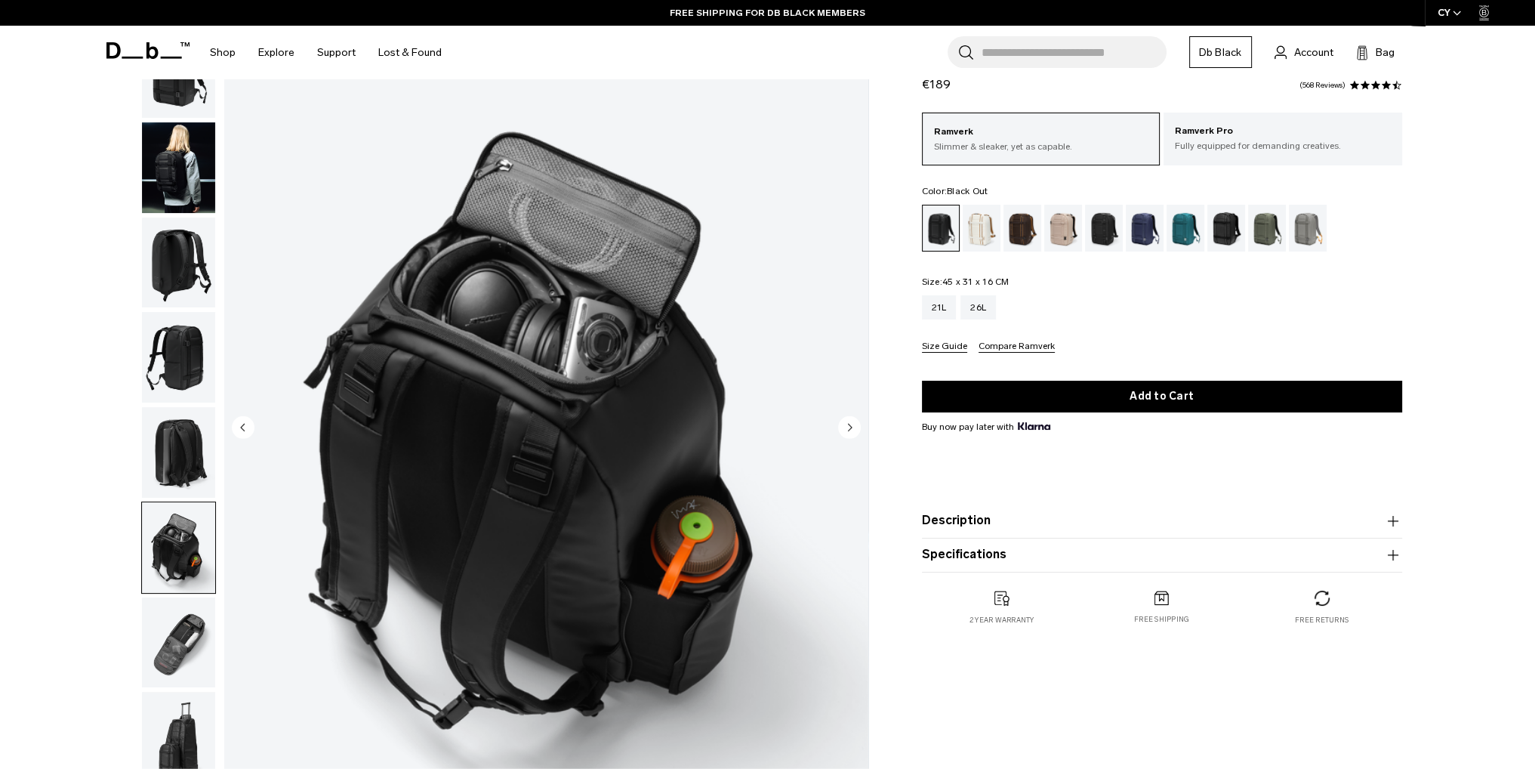
click at [167, 607] on img "button" at bounding box center [178, 642] width 73 height 91
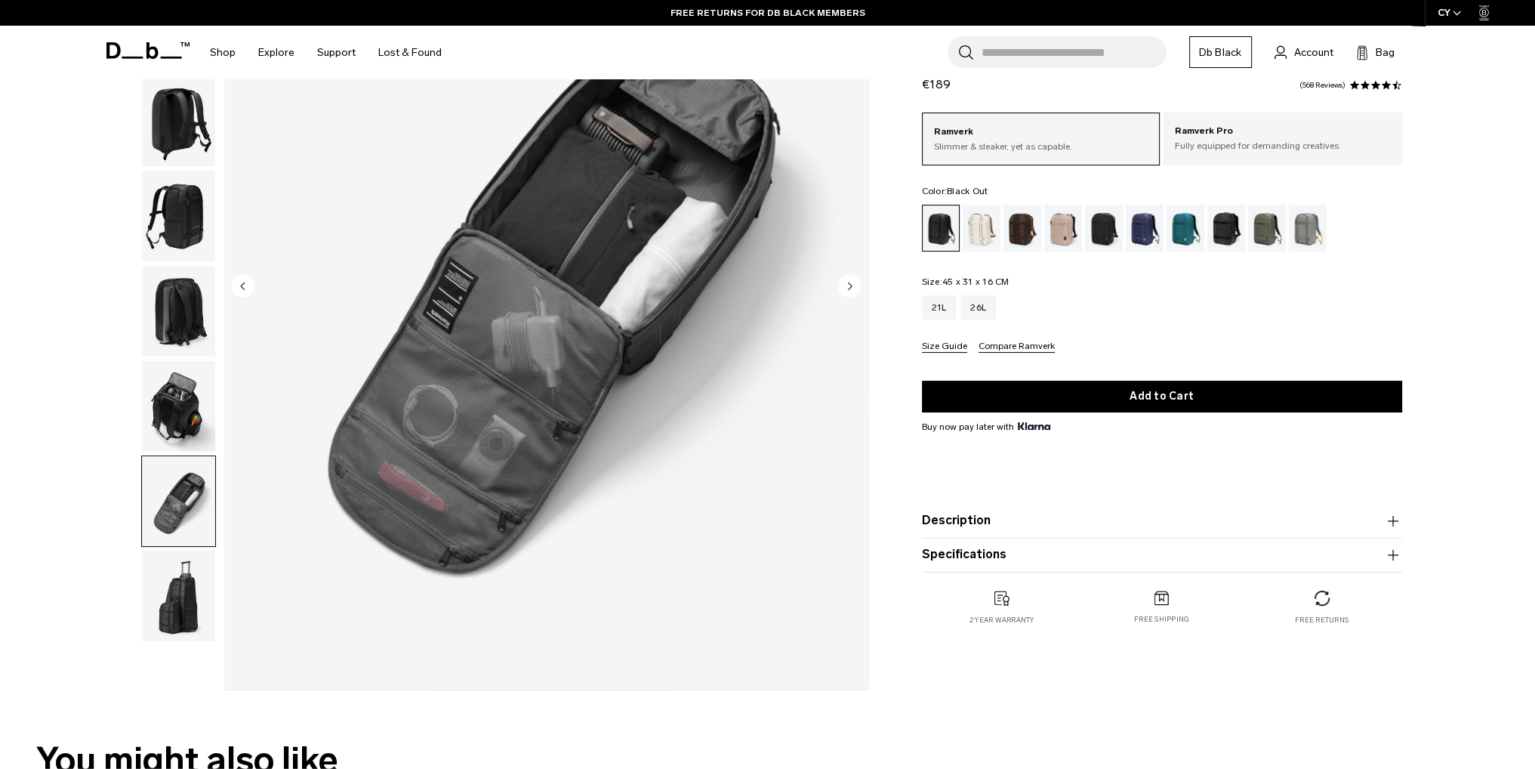
scroll to position [227, 0]
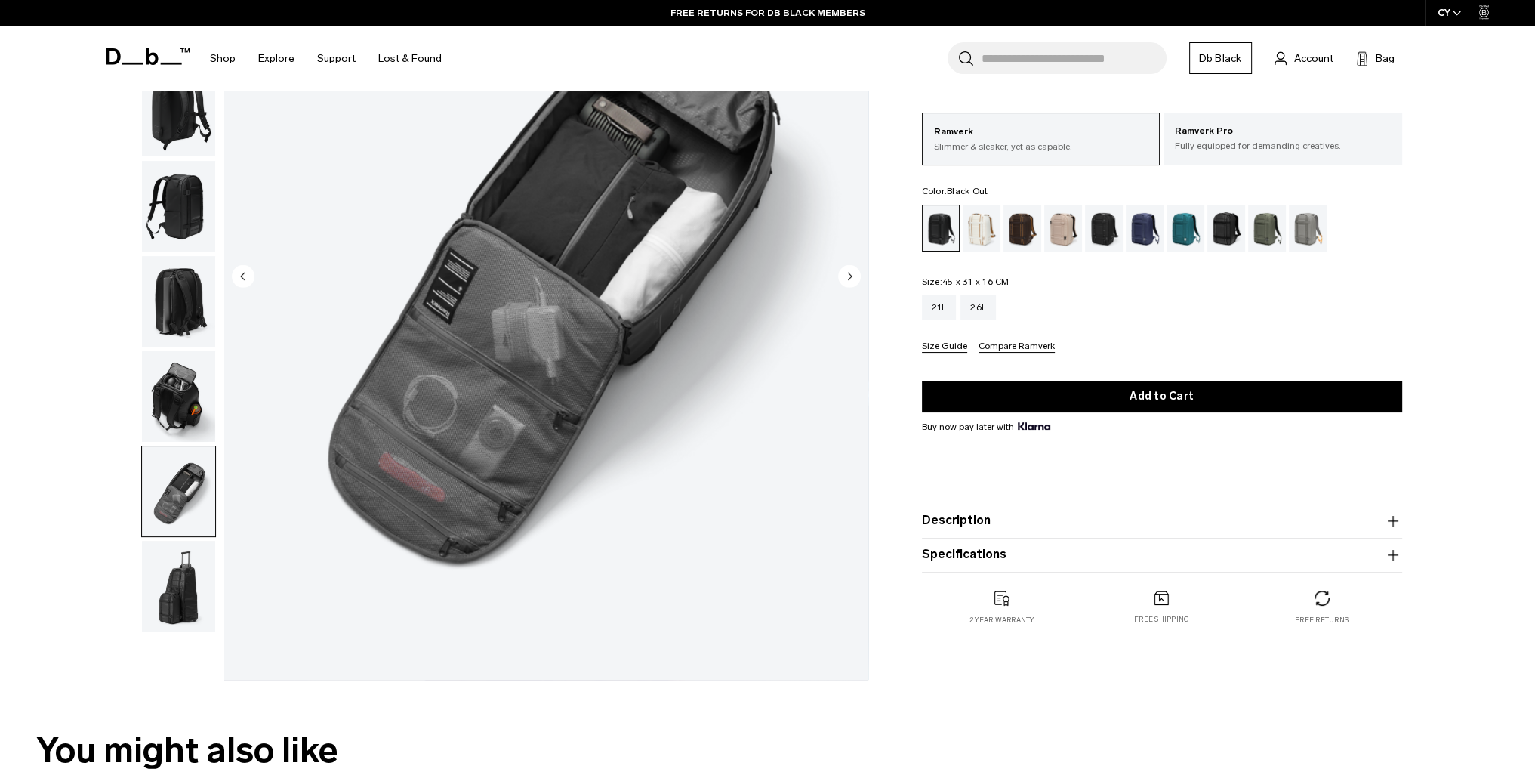
click at [171, 617] on img "button" at bounding box center [178, 586] width 73 height 91
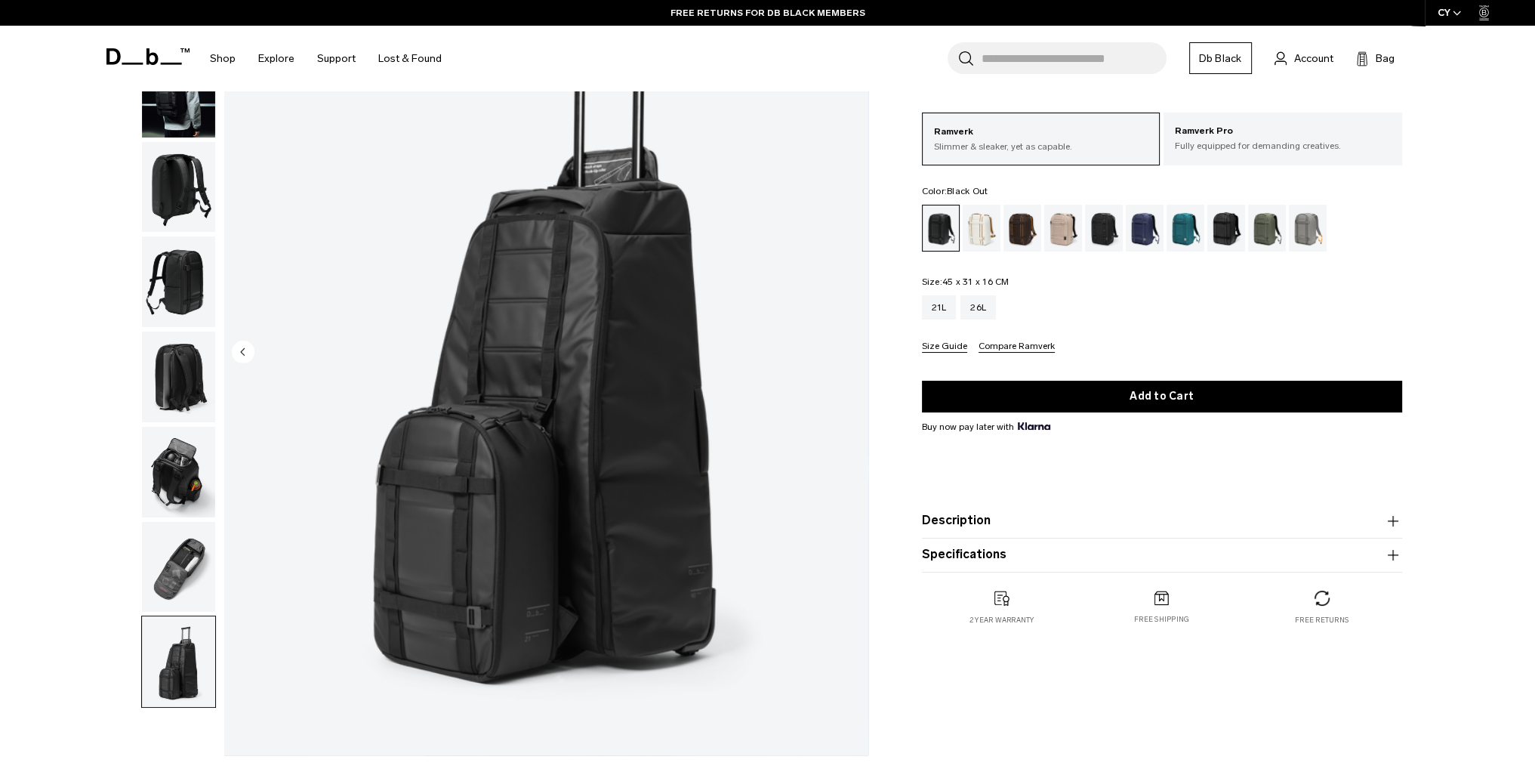
scroll to position [76, 0]
